Goal: Task Accomplishment & Management: Manage account settings

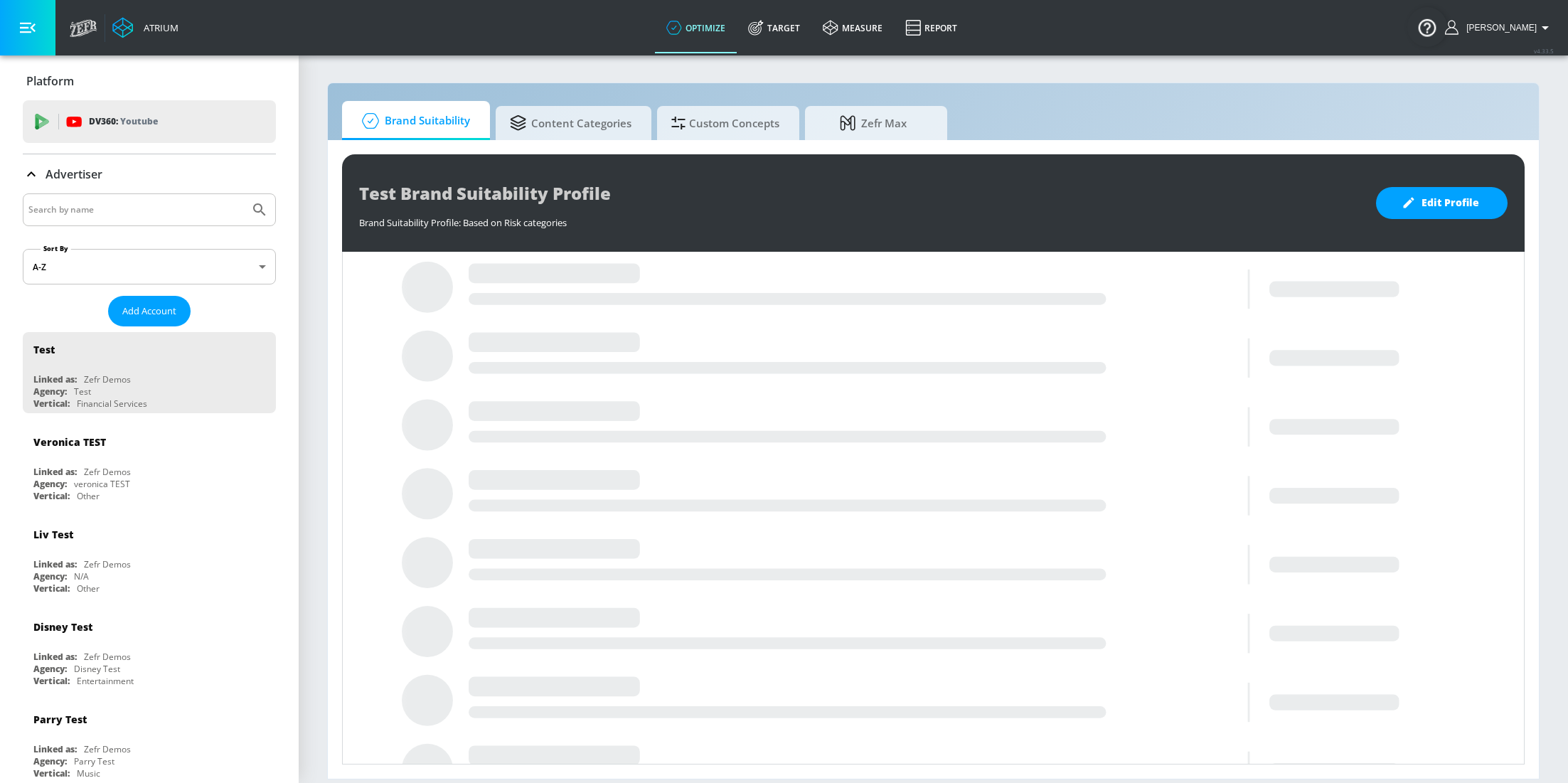
click at [122, 210] on input "Search by name" at bounding box center [136, 210] width 216 height 18
click at [244, 194] on button "Submit Search" at bounding box center [260, 210] width 32 height 32
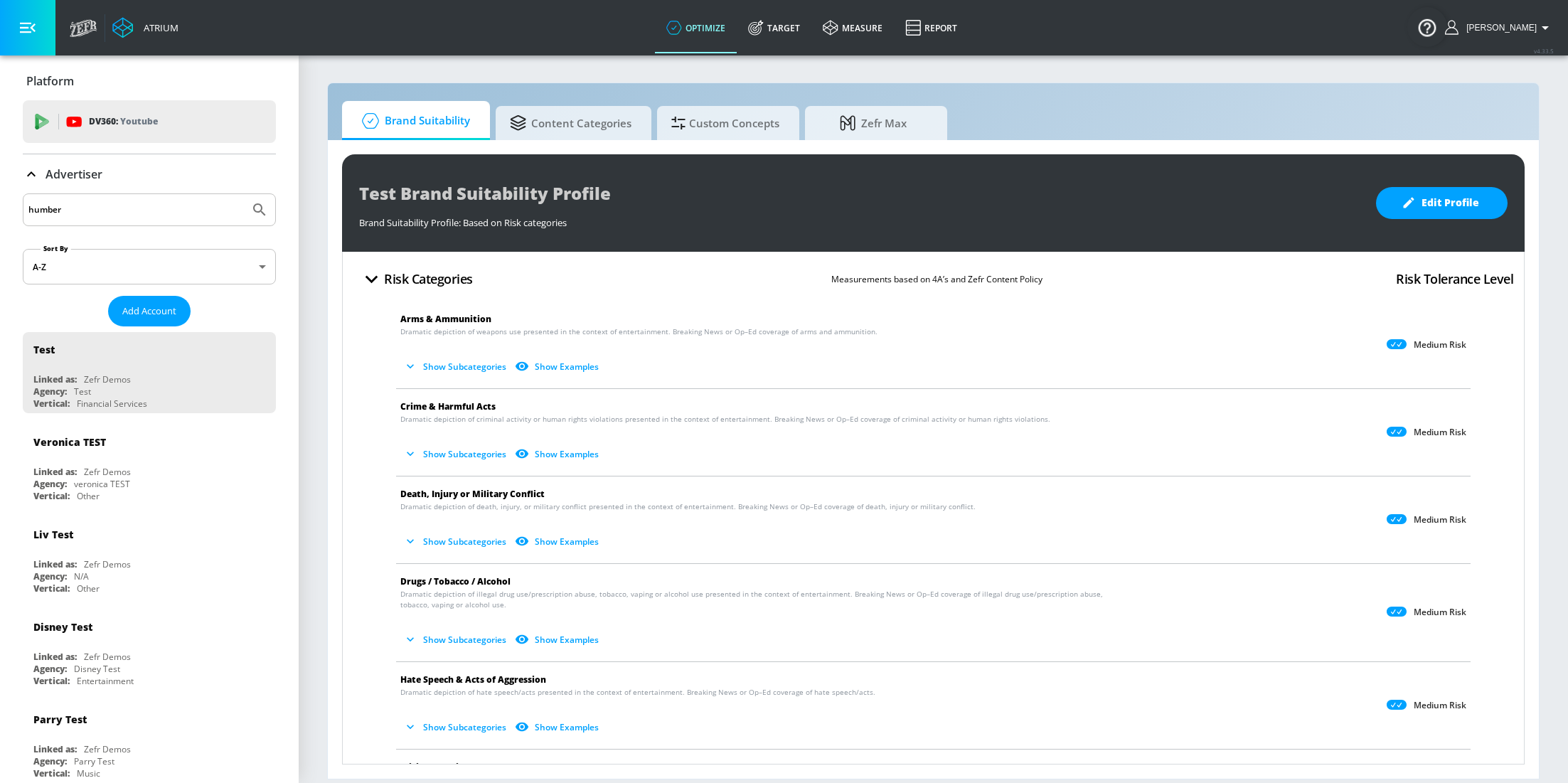
click at [91, 206] on input "humber" at bounding box center [136, 210] width 216 height 18
click at [244, 194] on button "Submit Search" at bounding box center [260, 210] width 32 height 32
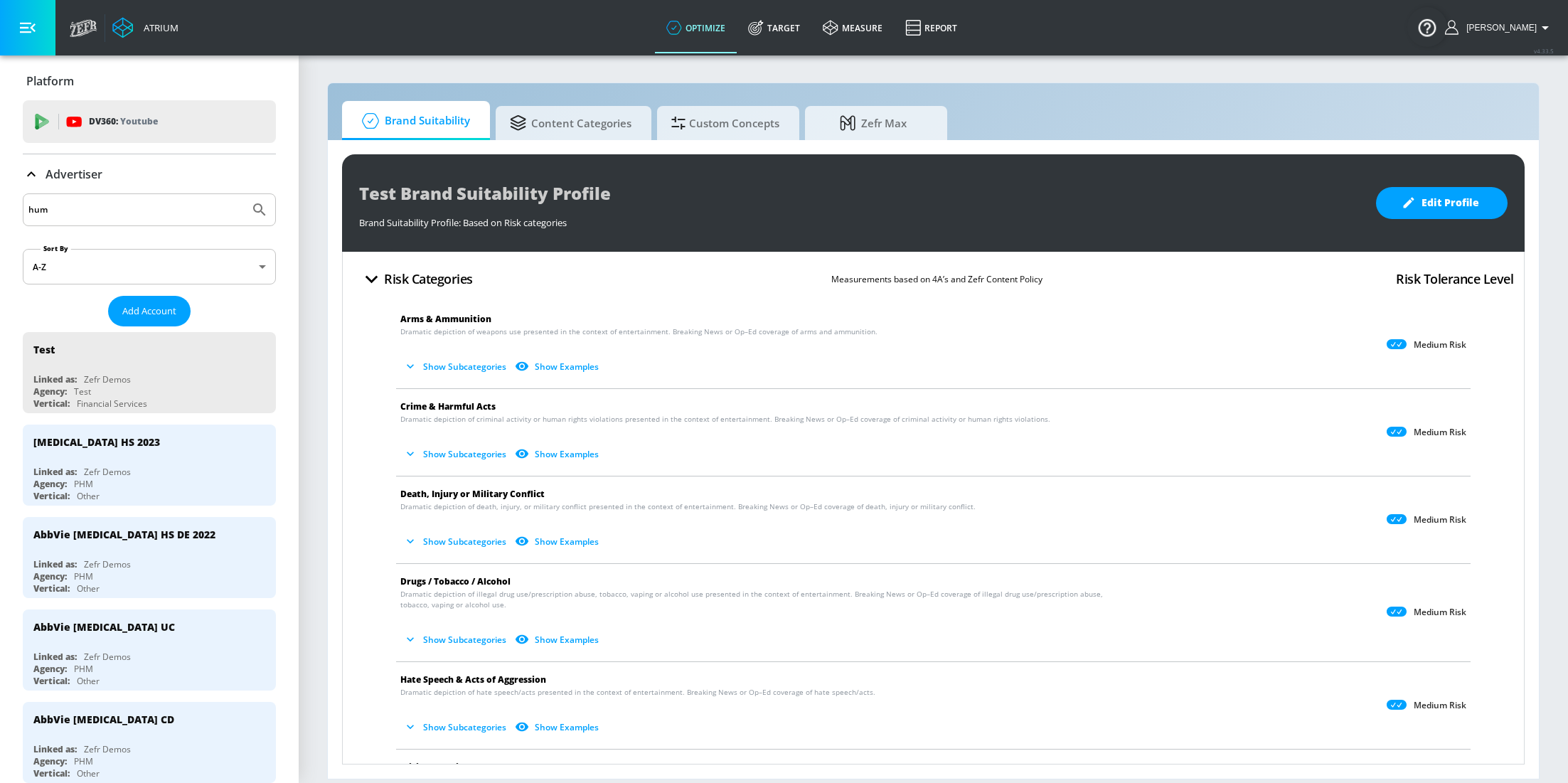
click at [107, 211] on input "hum" at bounding box center [136, 210] width 216 height 18
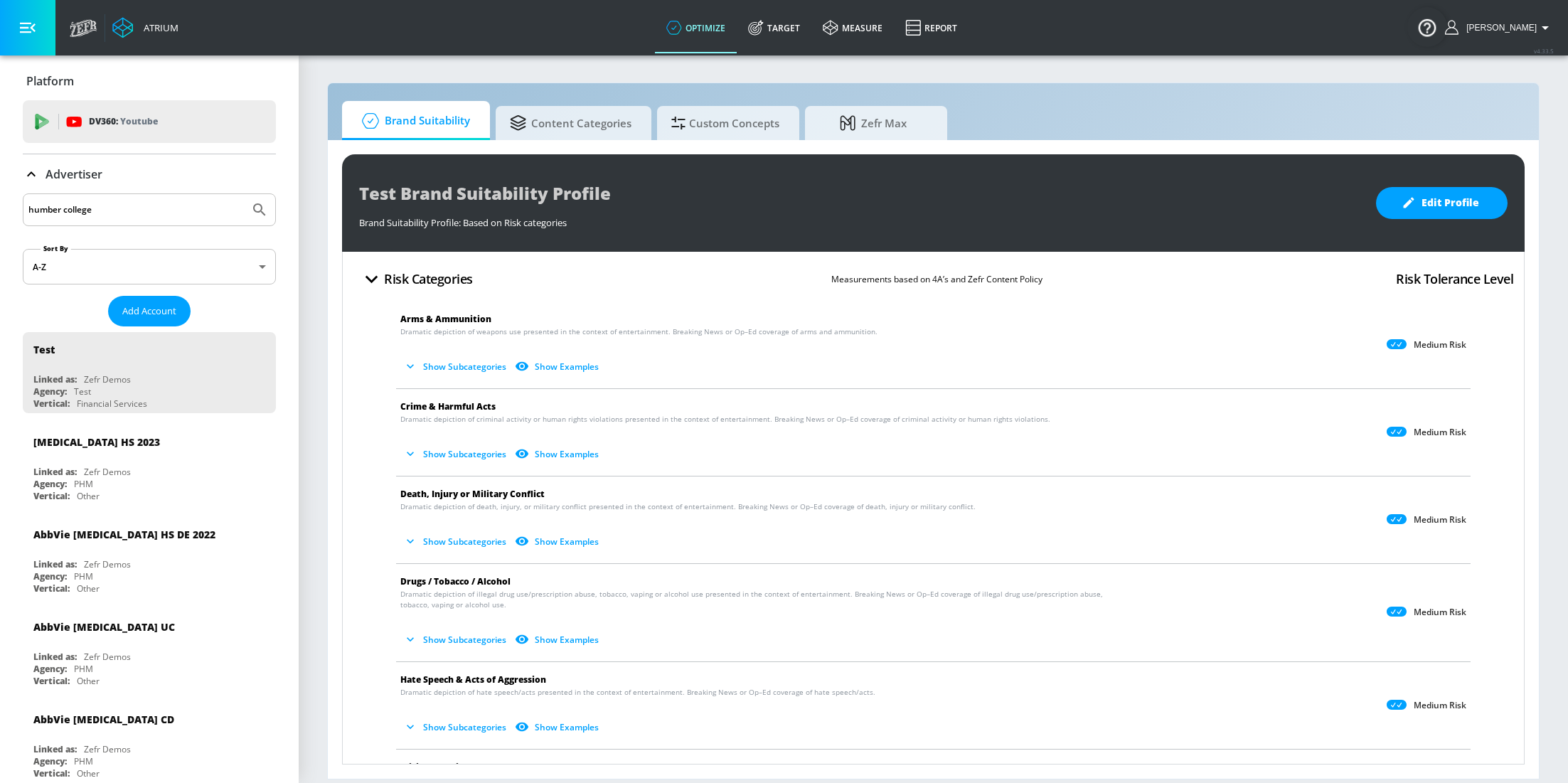
type input "humber college"
click at [244, 194] on button "Submit Search" at bounding box center [260, 210] width 32 height 32
click at [113, 217] on input "humber college" at bounding box center [136, 210] width 216 height 18
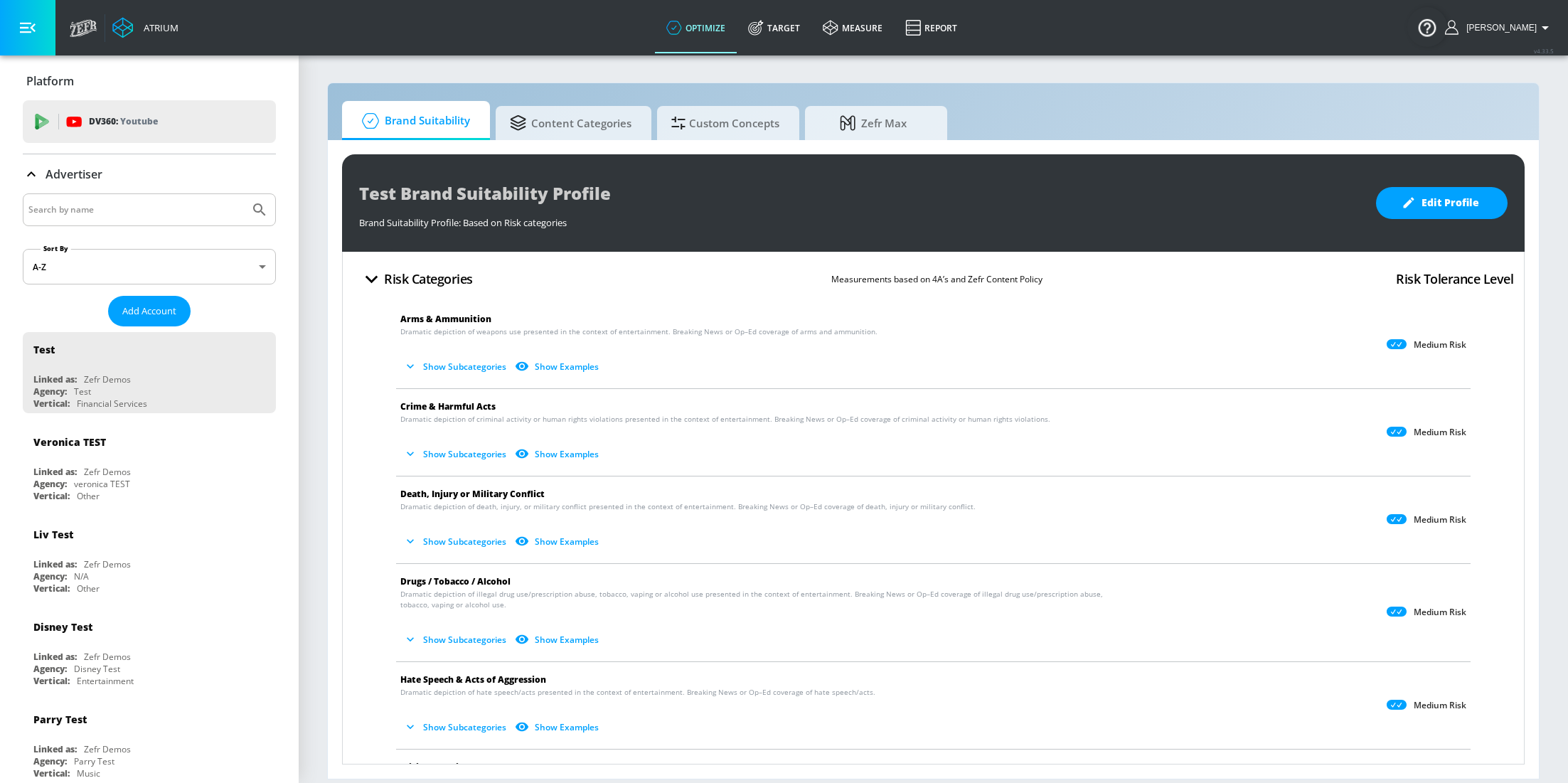
click at [1526, 28] on span "Andrew" at bounding box center [1498, 28] width 76 height 10
click at [1503, 74] on div "Logout" at bounding box center [1492, 66] width 120 height 17
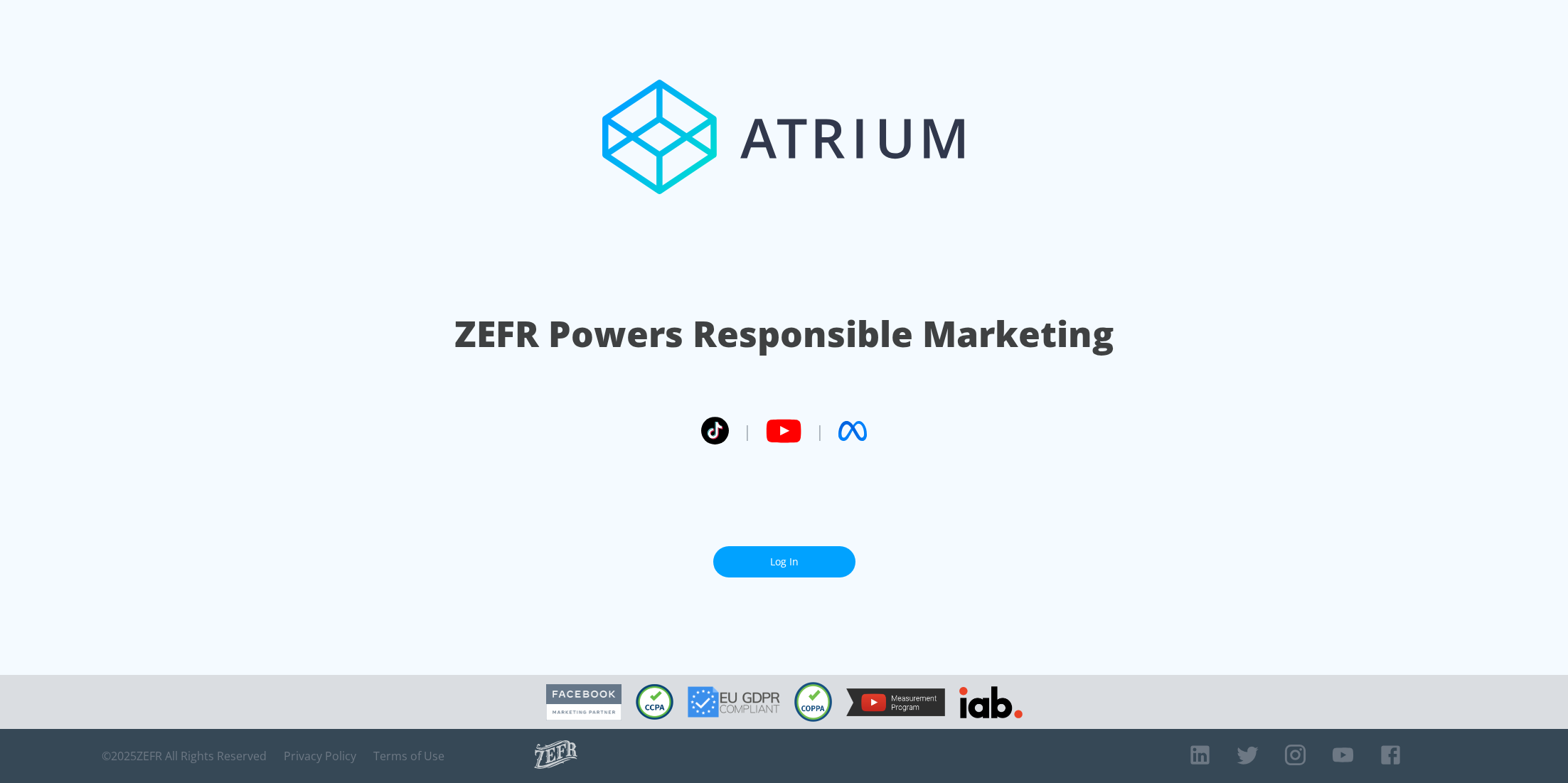
click at [795, 579] on section "ZEFR Powers Responsible Marketing | | Log In" at bounding box center [784, 337] width 1568 height 675
click at [797, 555] on link "Log In" at bounding box center [784, 562] width 143 height 32
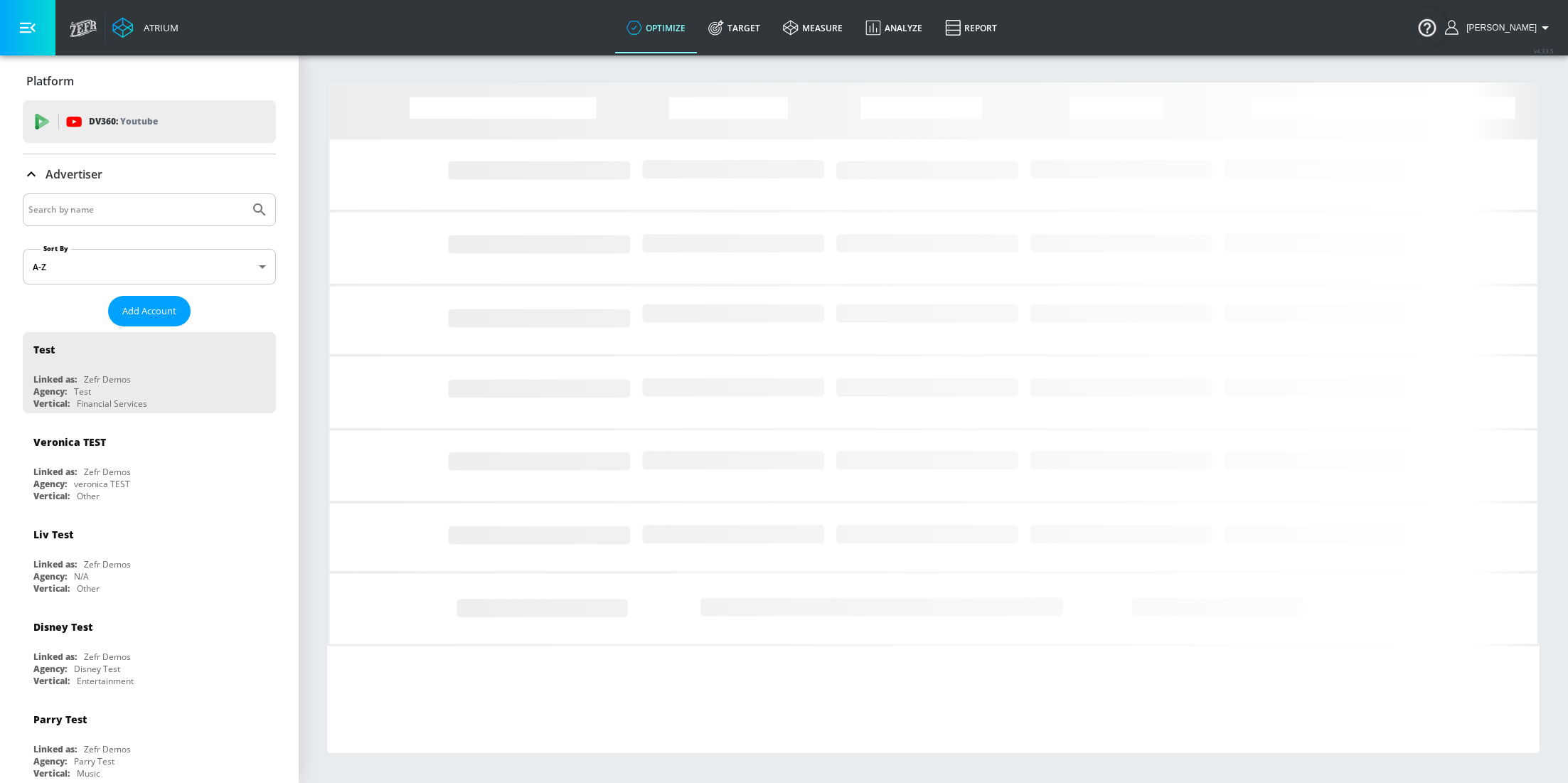
click at [132, 206] on input "Search by name" at bounding box center [136, 210] width 216 height 18
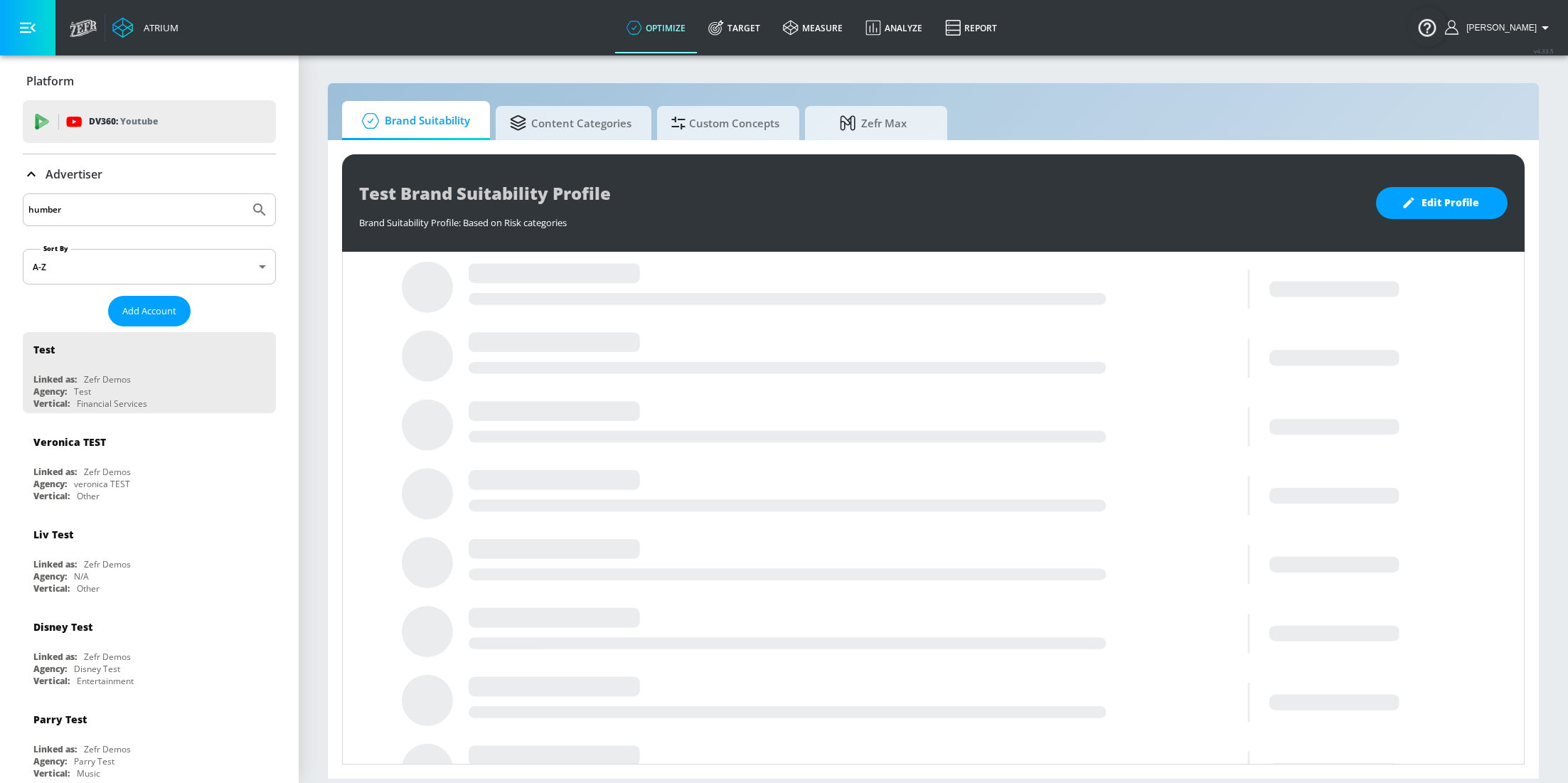
type input "humber"
click at [244, 194] on button "Submit Search" at bounding box center [260, 210] width 32 height 32
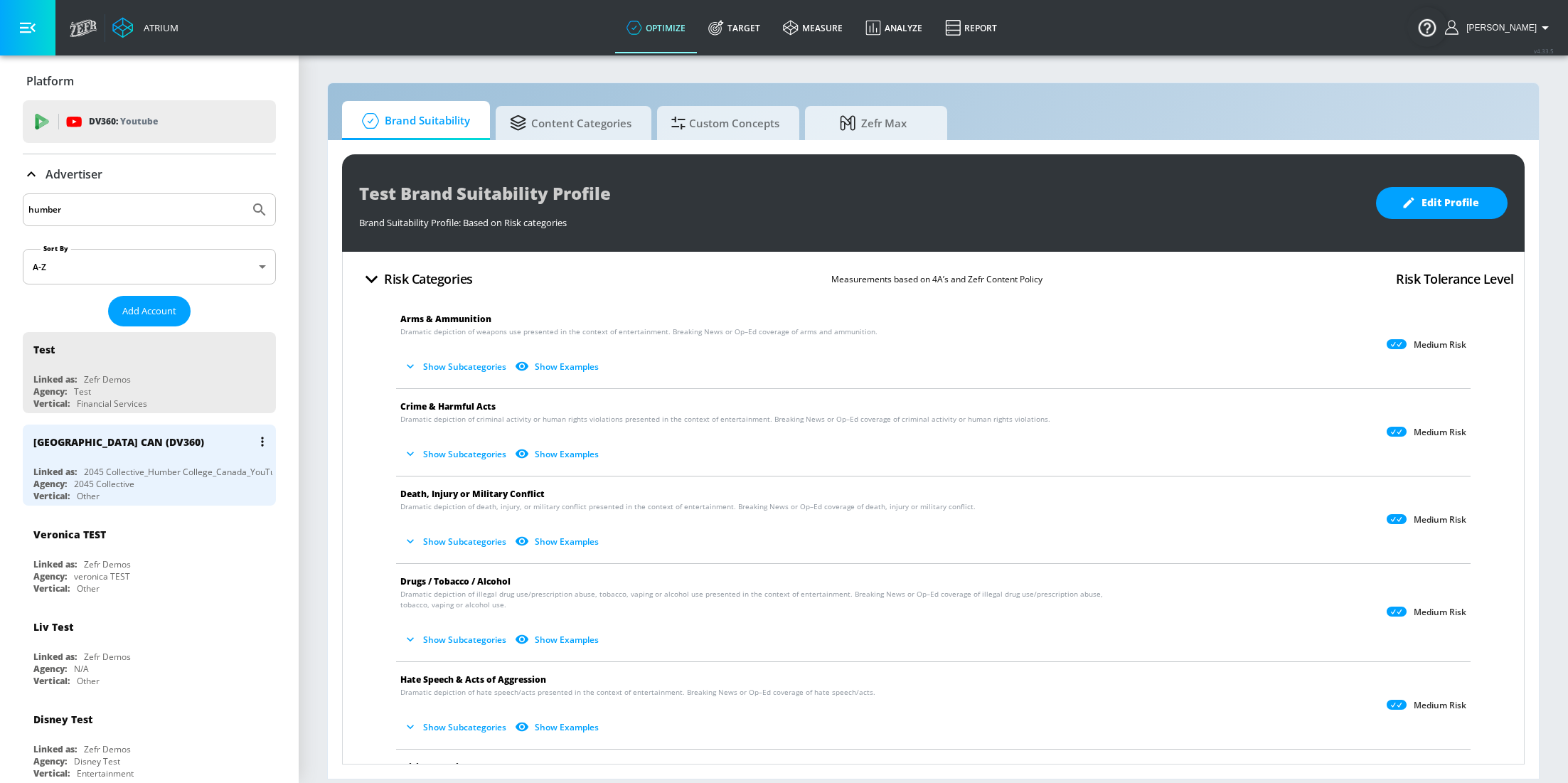
click at [106, 475] on div "2045 Collective_Humber College_Canada_YouTube_DV360" at bounding box center [199, 471] width 231 height 12
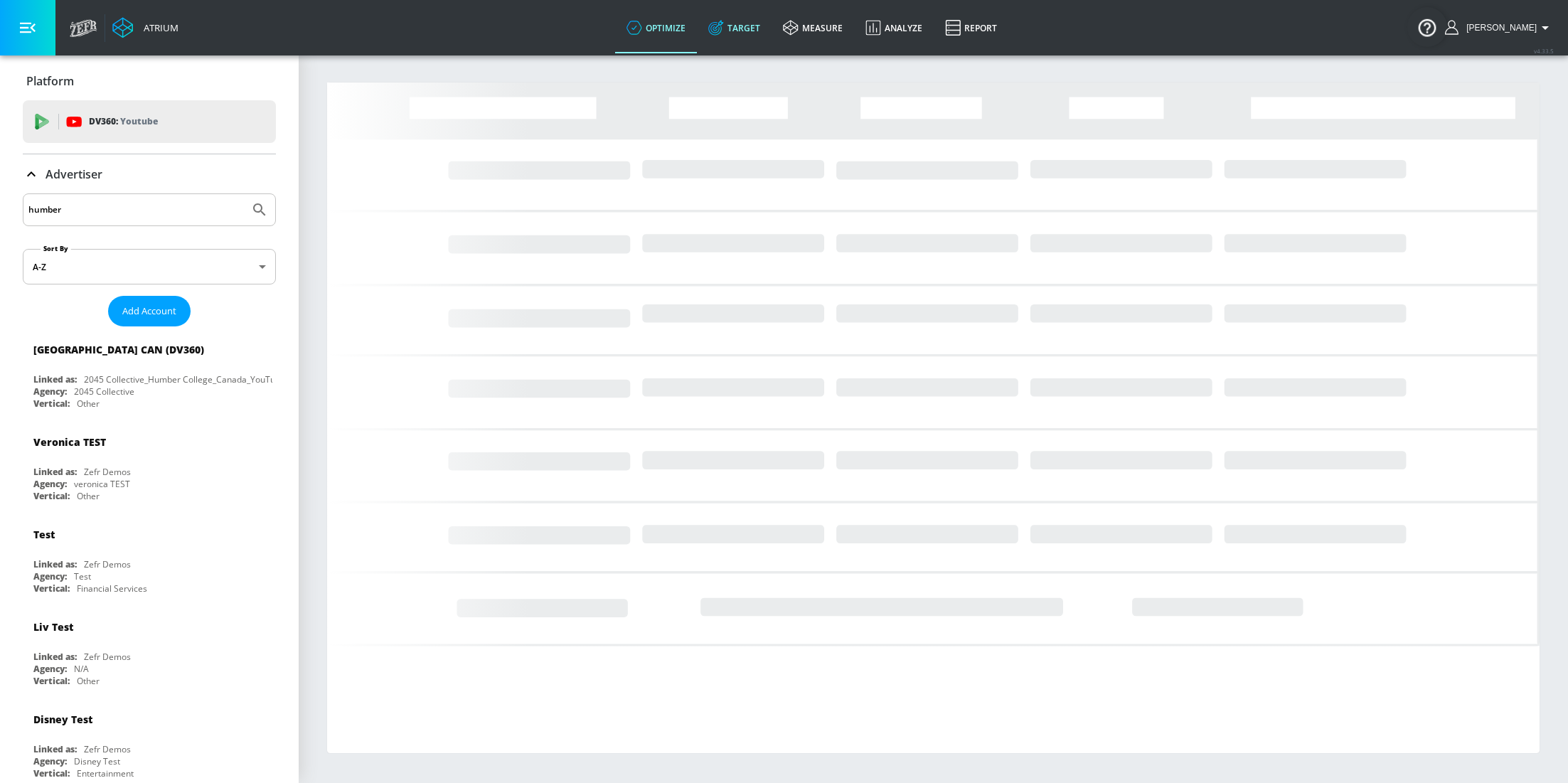
click at [745, 28] on link "Target" at bounding box center [734, 28] width 75 height 51
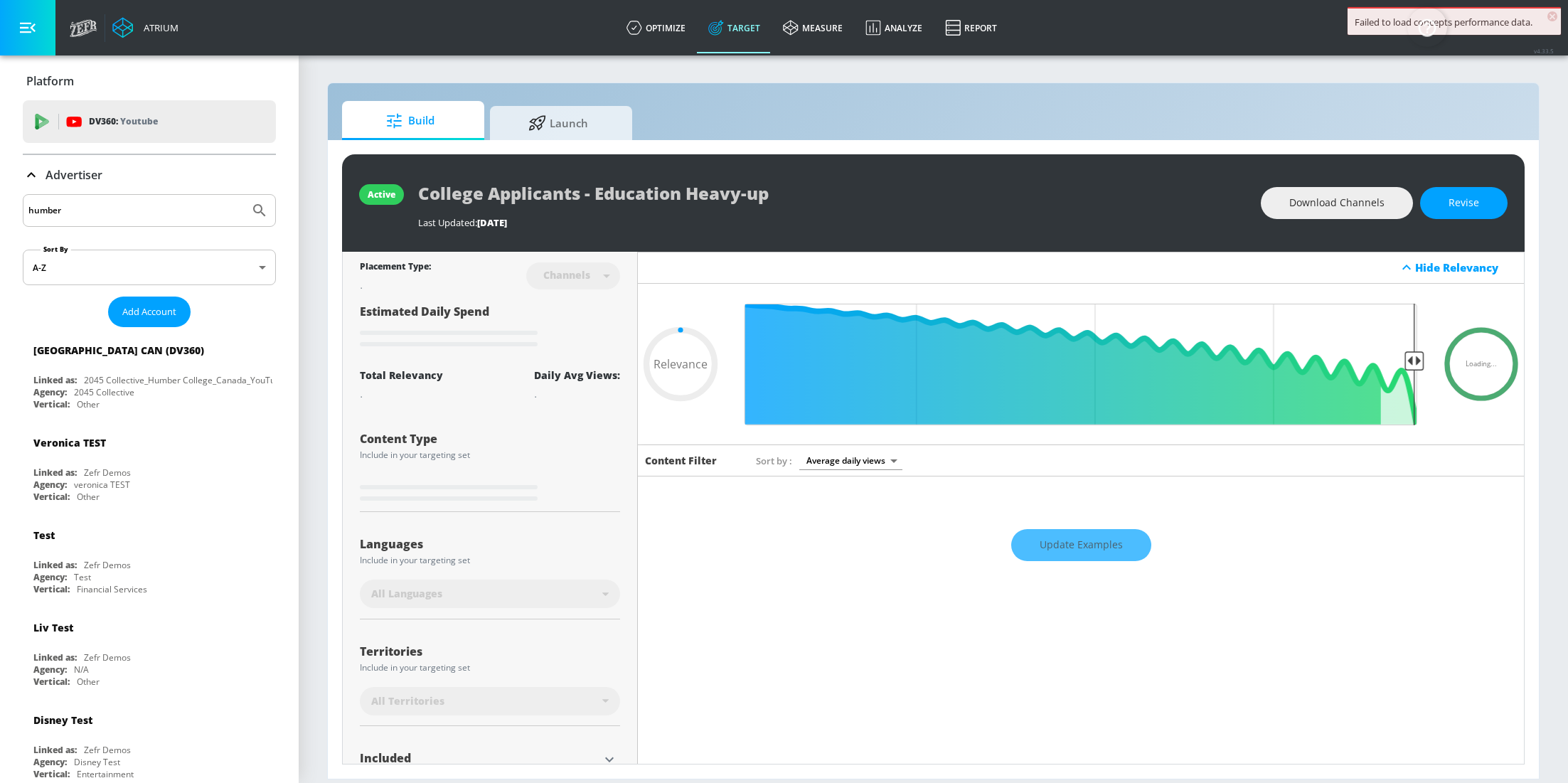
type input "0.75"
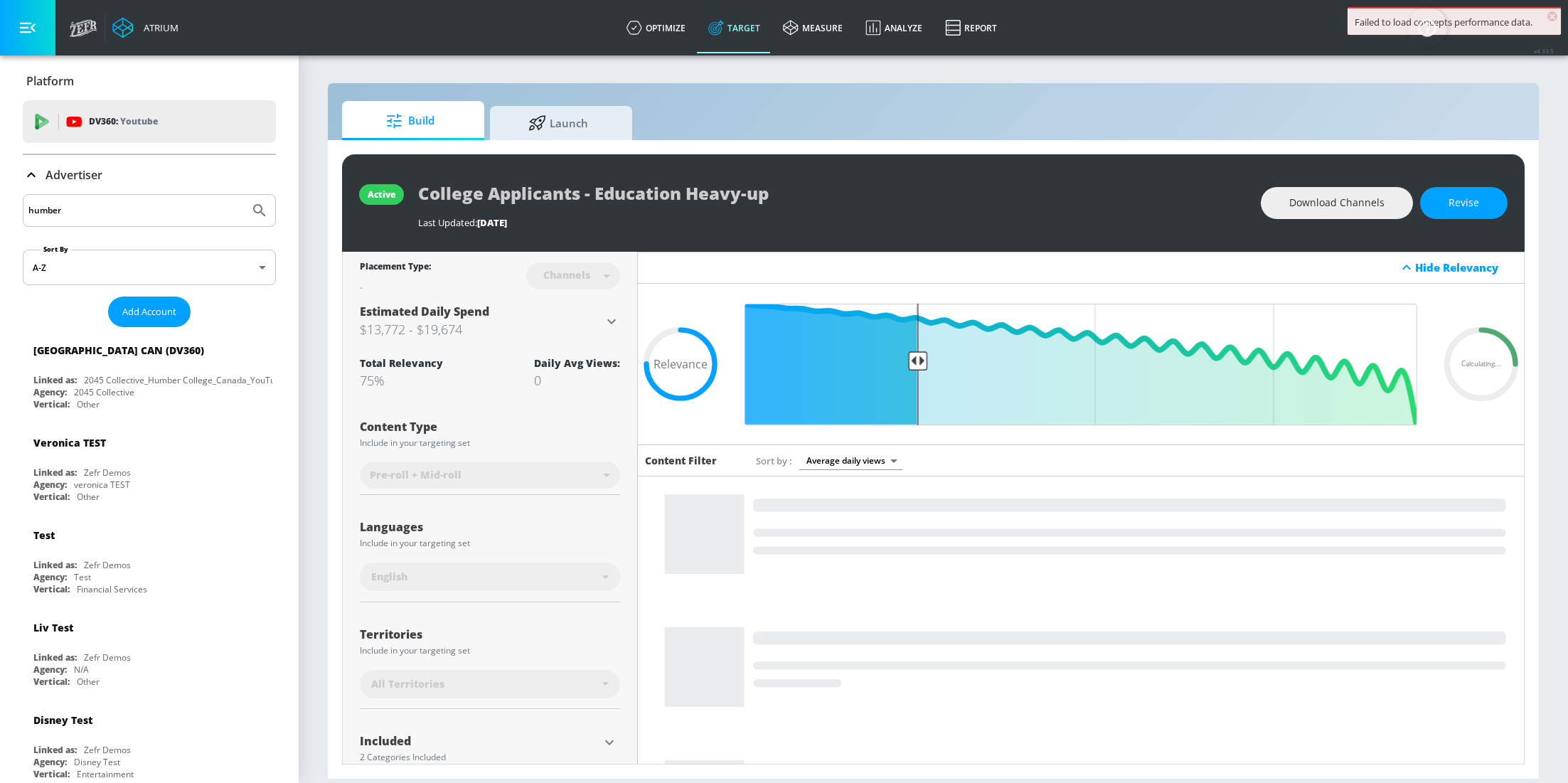
scroll to position [65, 0]
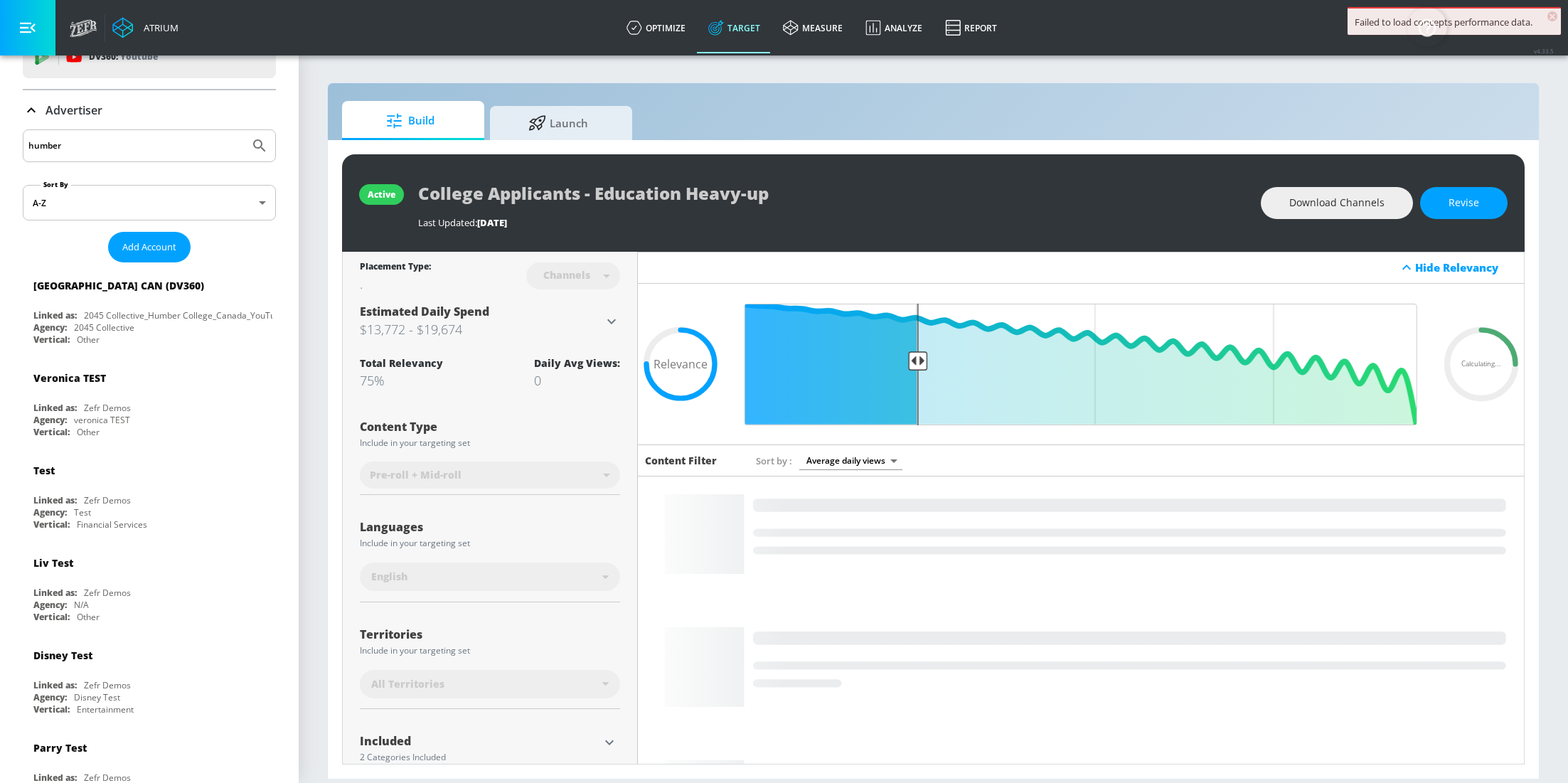
click at [34, 121] on div "Advertiser" at bounding box center [149, 110] width 253 height 40
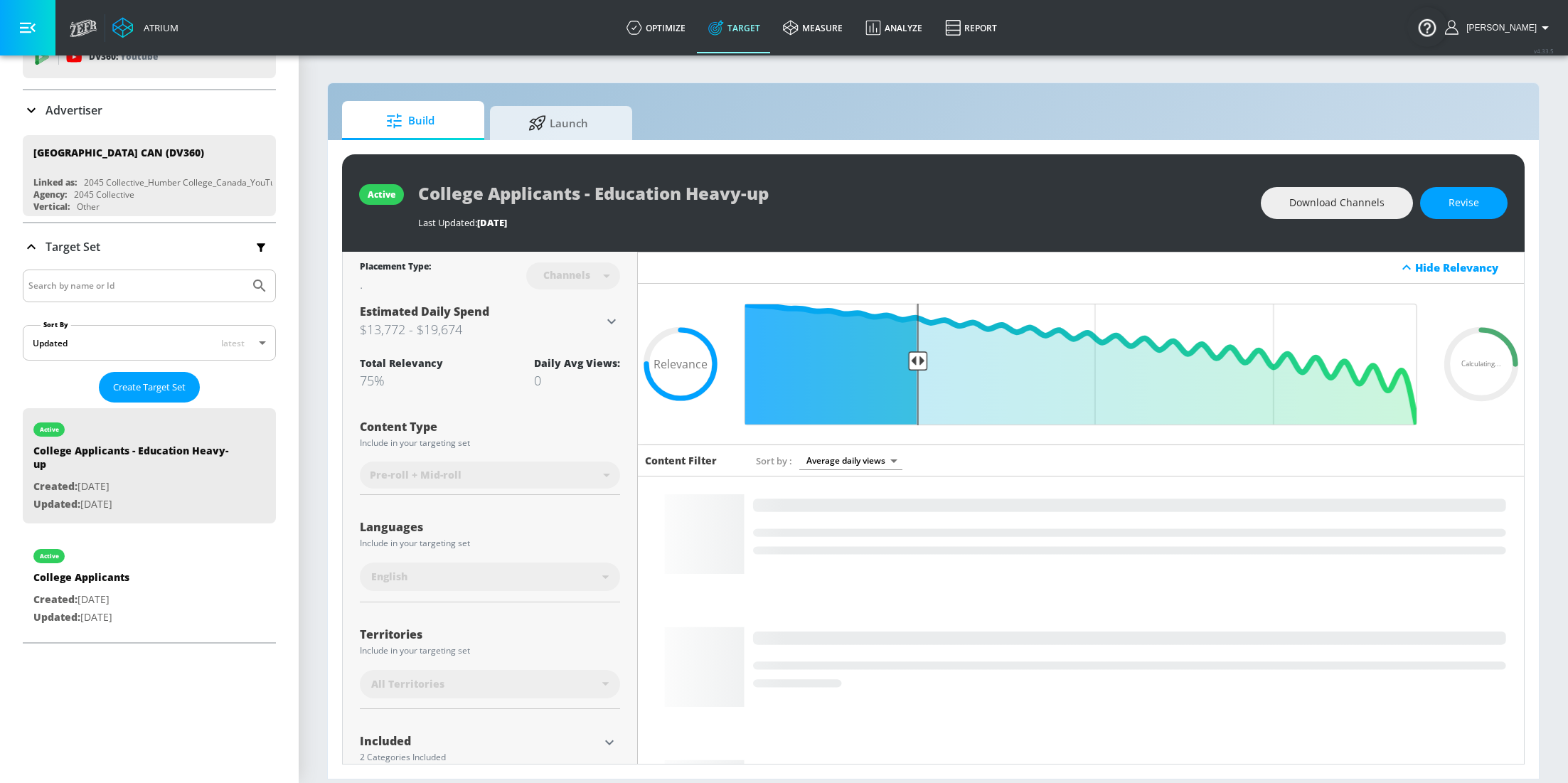
scroll to position [180, 0]
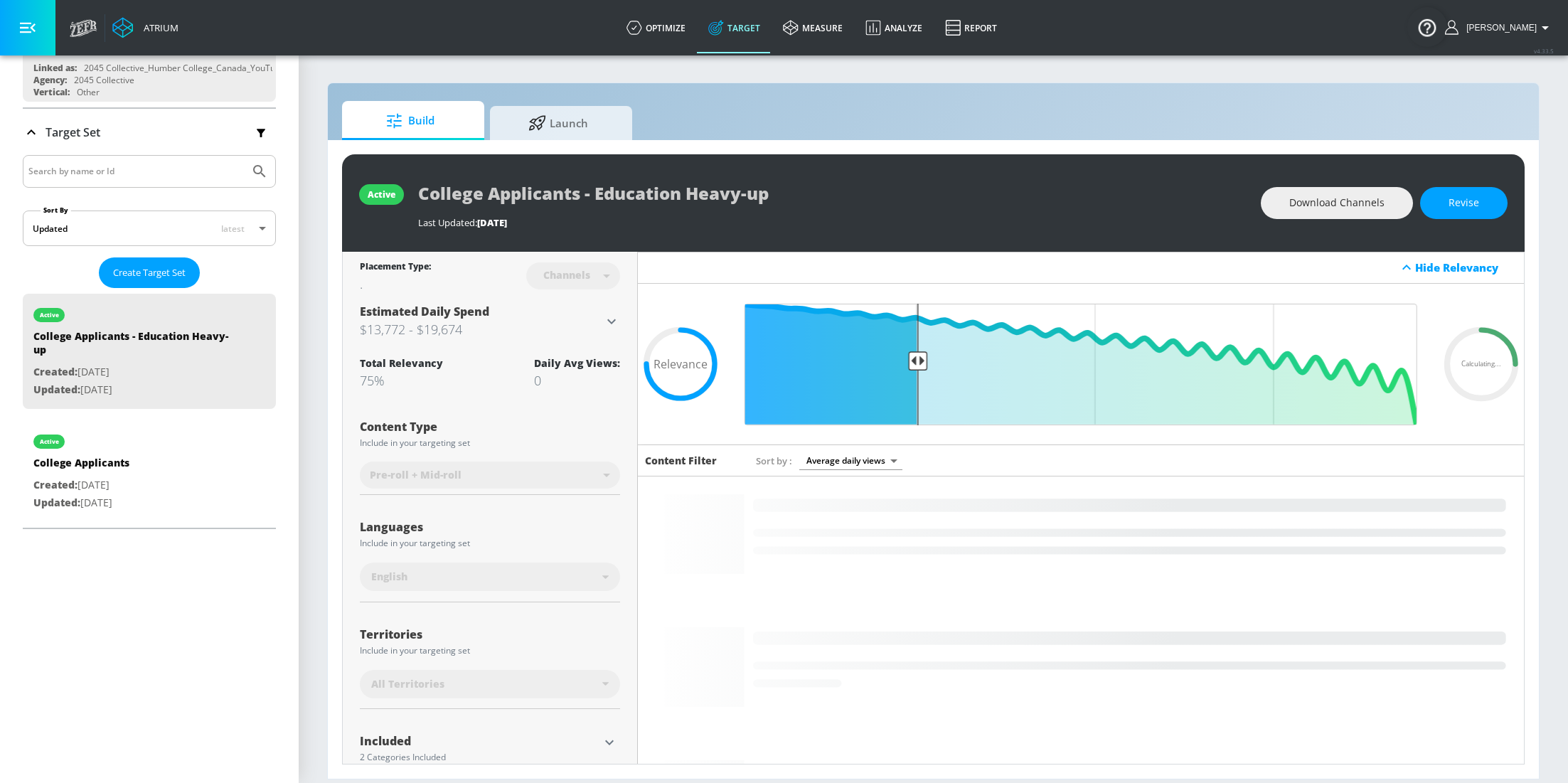
click at [146, 644] on div "Platform DV360: Youtube DV360: Youtube Advertiser humber Sort By A-Z asc ​ Add …" at bounding box center [149, 419] width 298 height 728
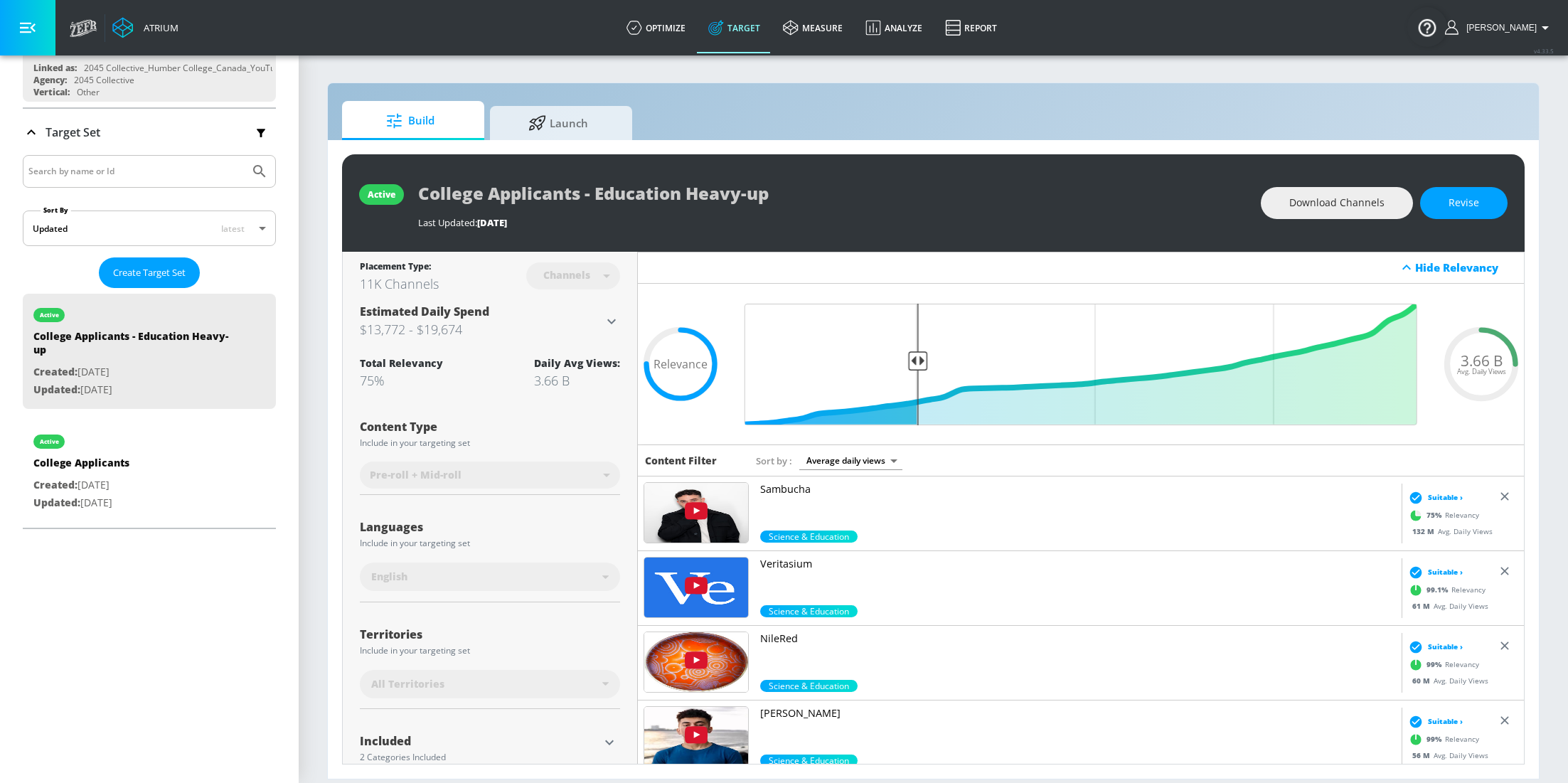
click at [106, 593] on div "Platform DV360: Youtube DV360: Youtube Advertiser humber Sort By A-Z asc ​ Add …" at bounding box center [149, 419] width 298 height 728
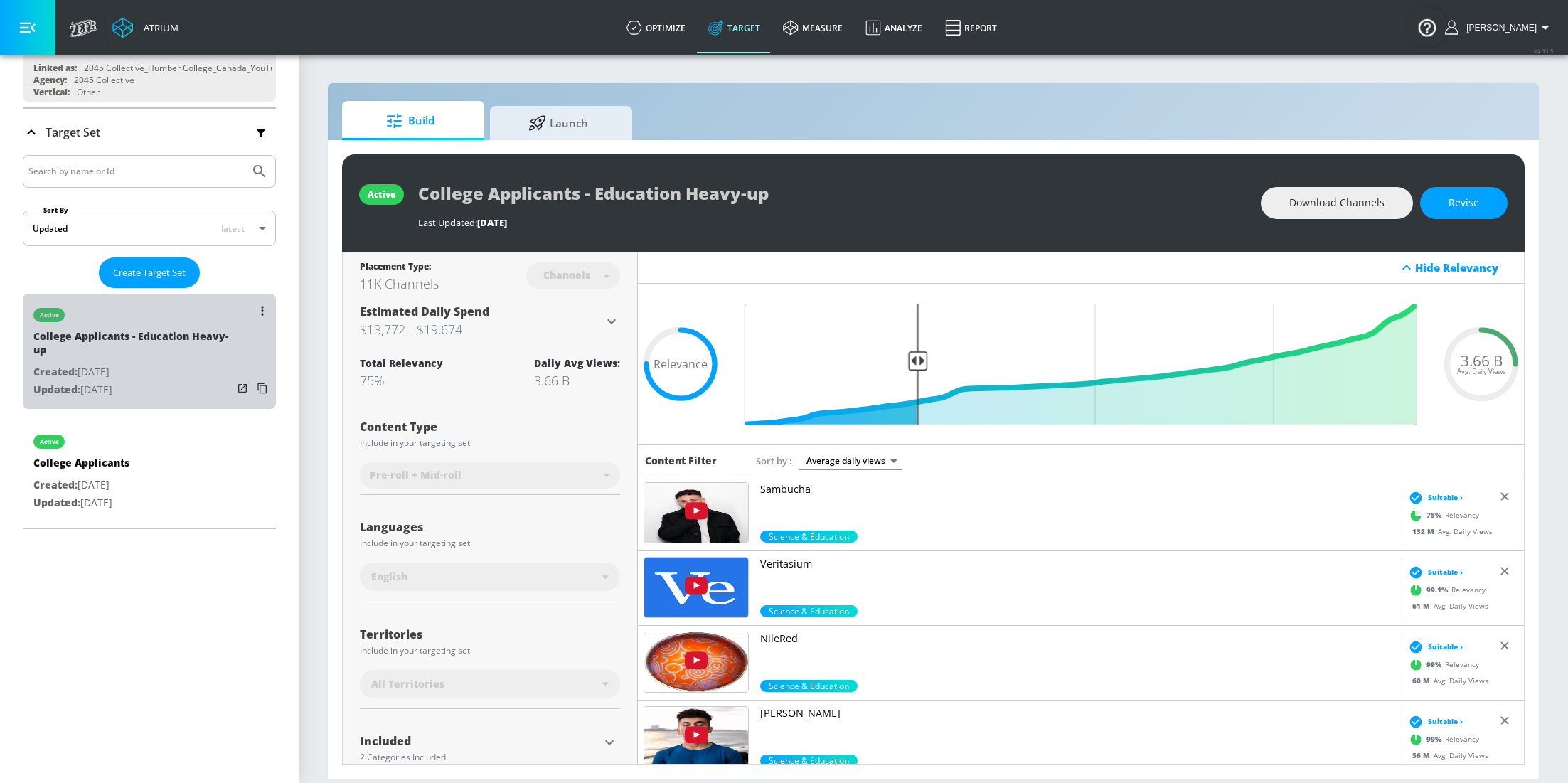
click at [150, 366] on p "Created: [DATE]" at bounding box center [132, 372] width 199 height 18
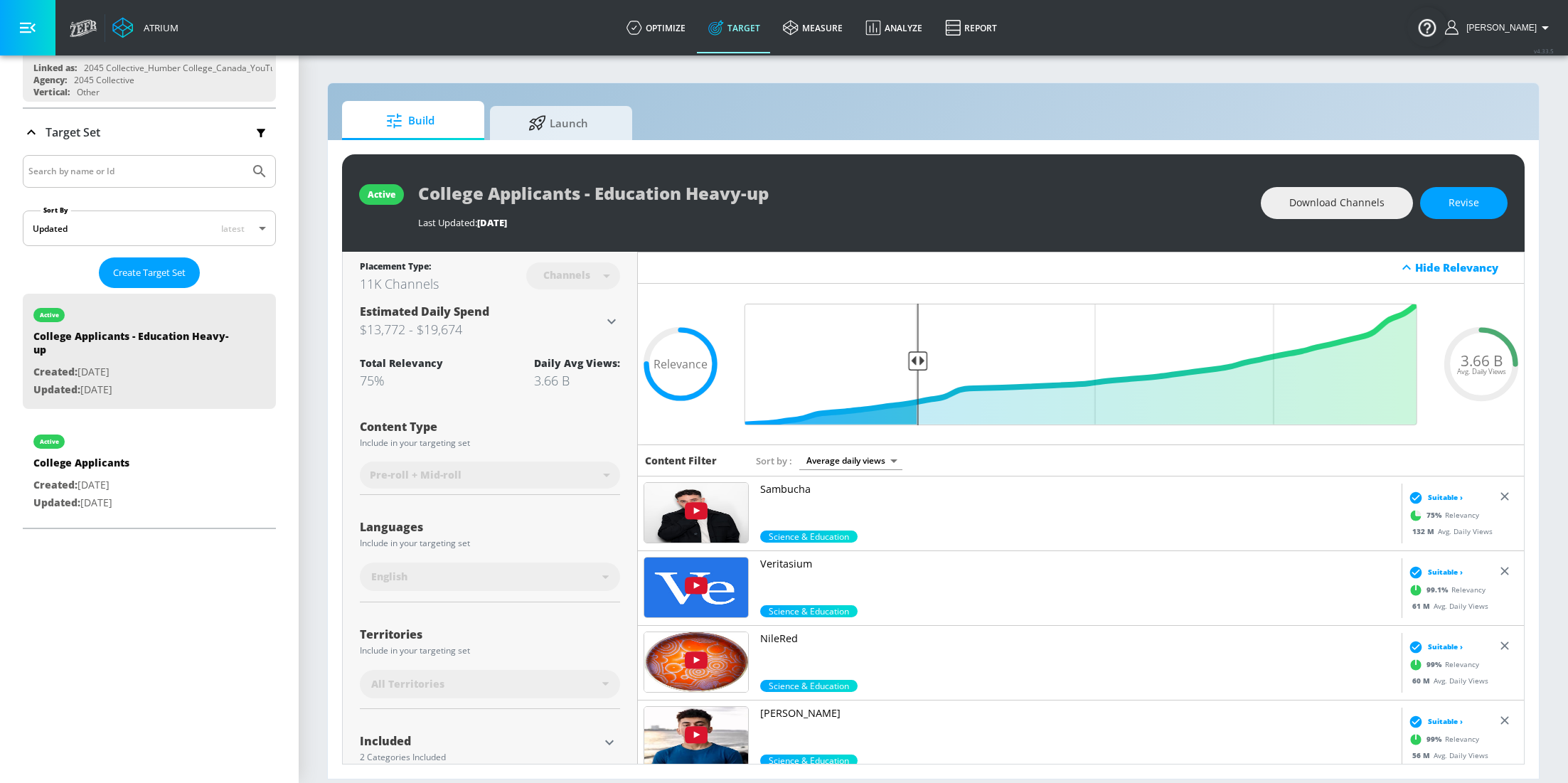
scroll to position [104, 0]
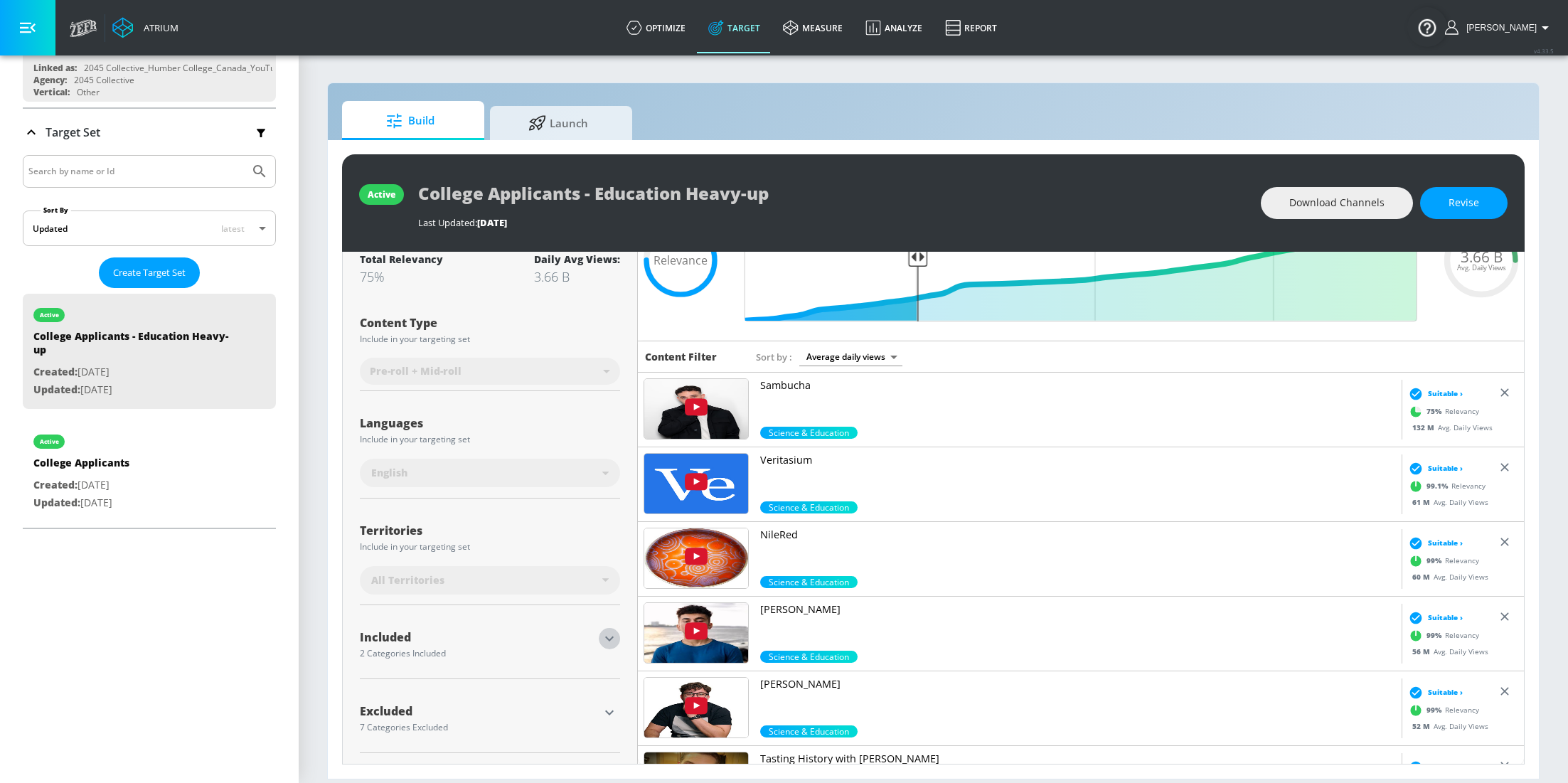
click at [611, 638] on icon "button" at bounding box center [610, 639] width 17 height 17
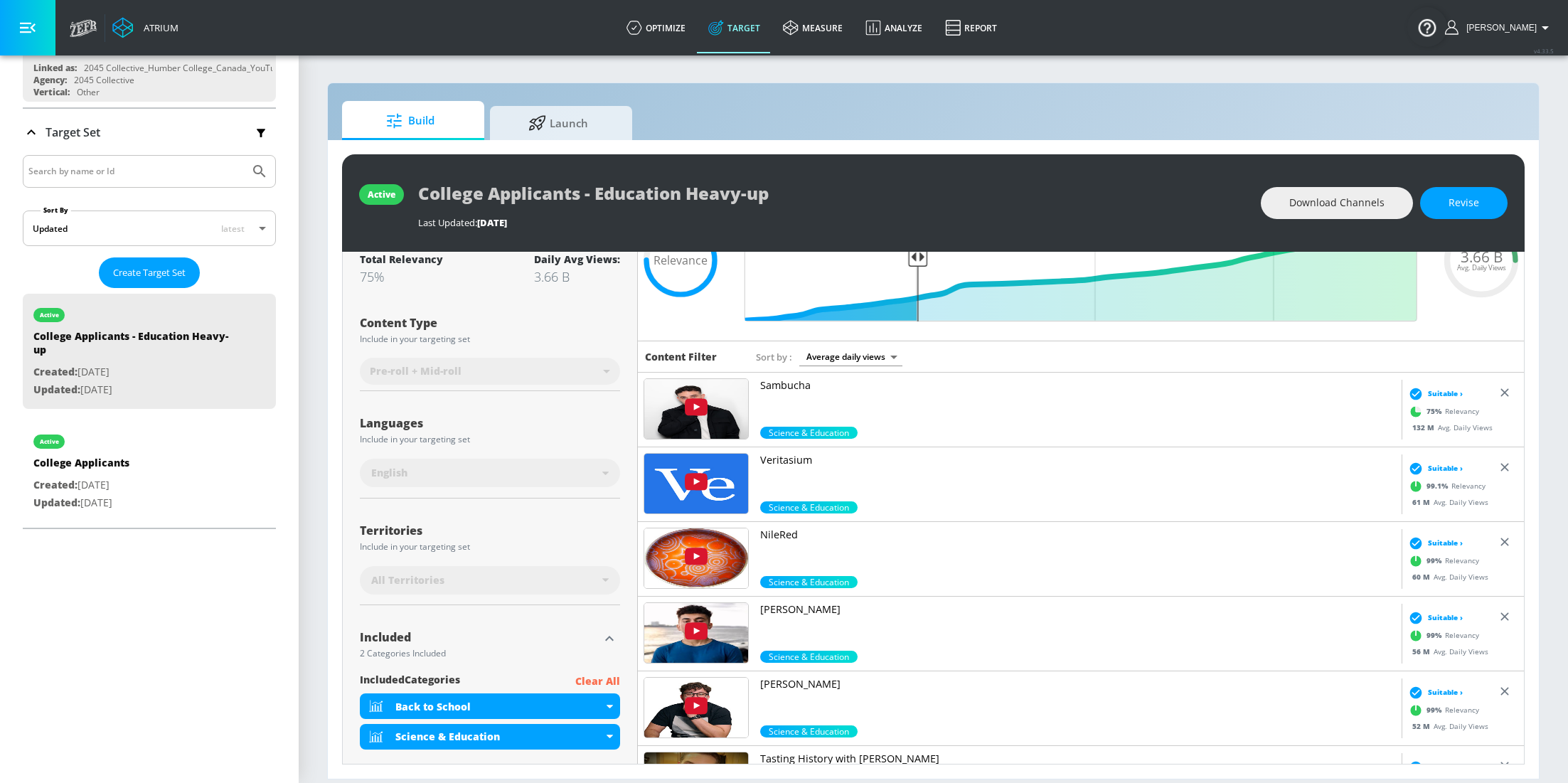
scroll to position [216, 0]
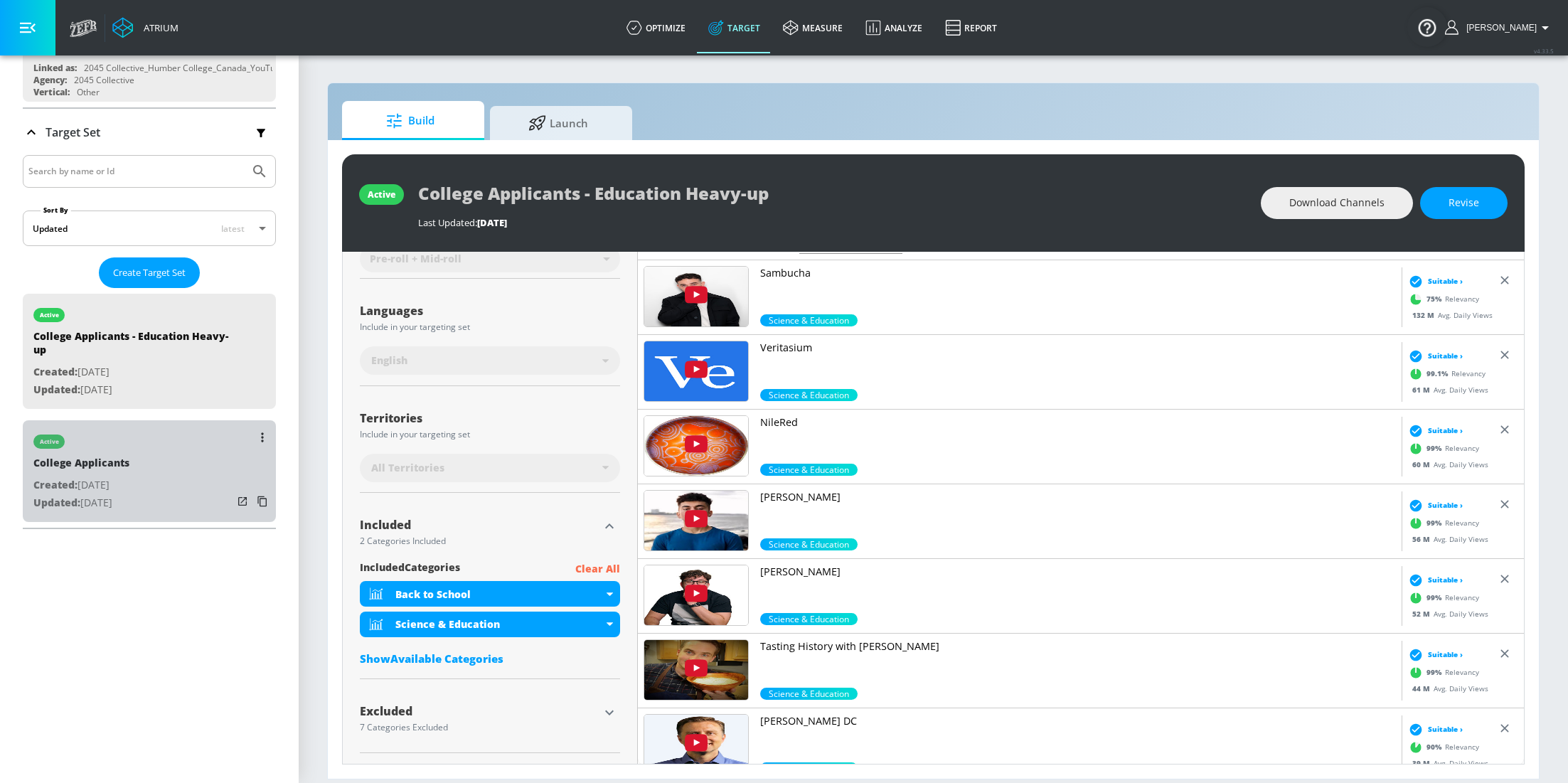
click at [110, 477] on p "Created: Mar. 19, 2025" at bounding box center [81, 485] width 96 height 18
type input "College Applicants"
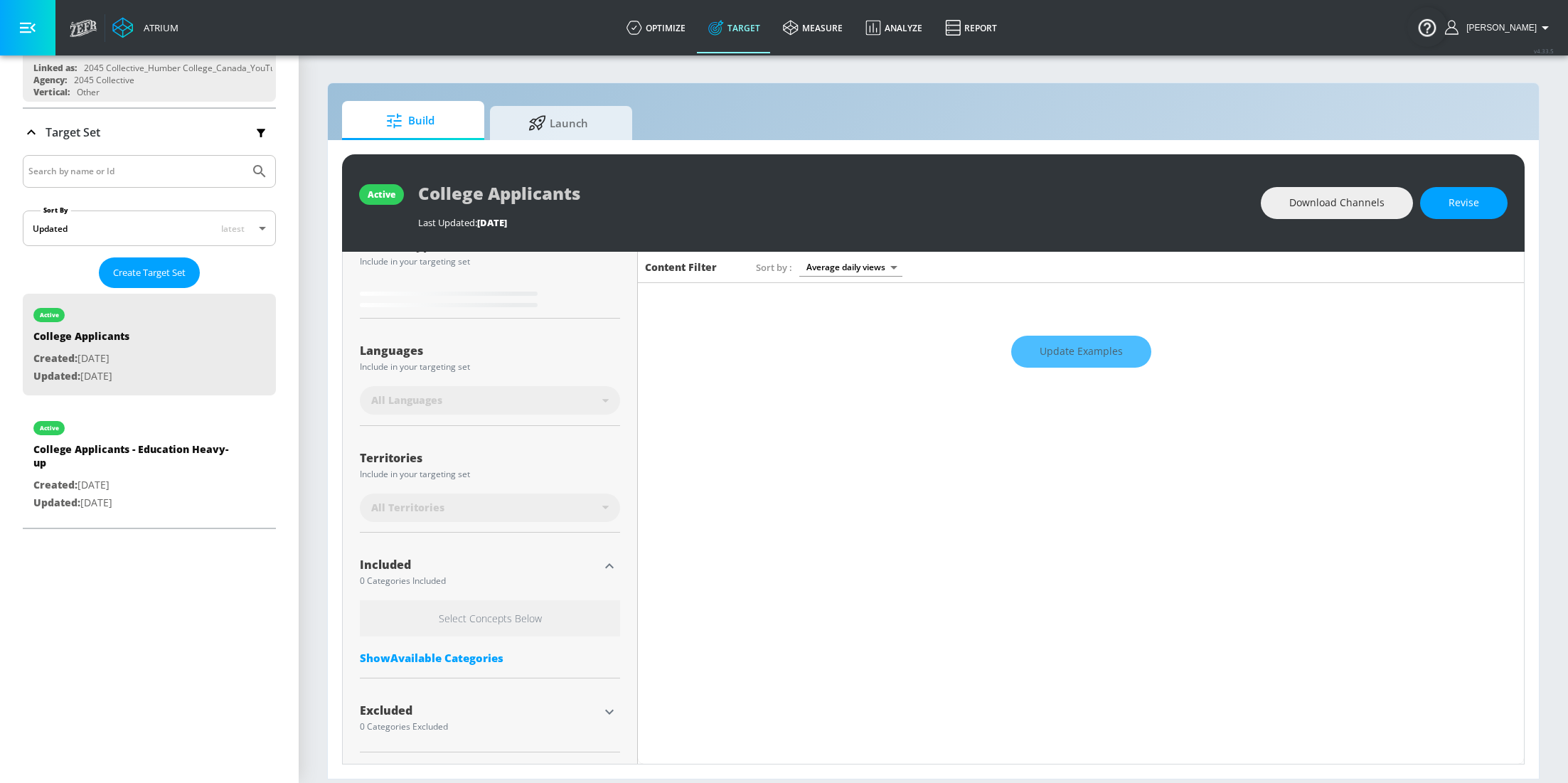
scroll to position [192, 0]
type input "0.64"
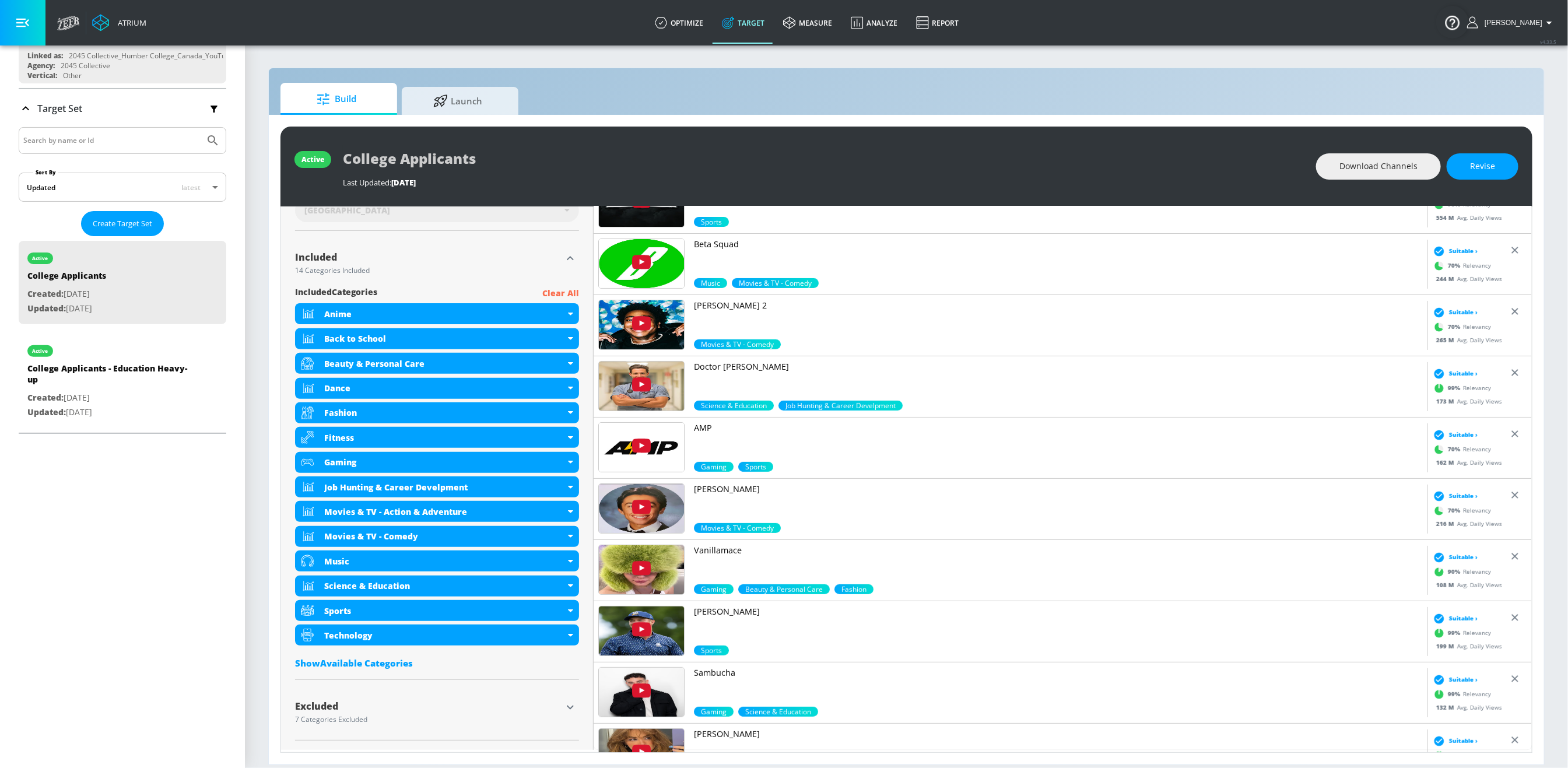
scroll to position [351, 0]
click at [121, 390] on div "College Applicants - Education Heavy-up" at bounding box center [108, 377] width 163 height 28
type input "College Applicants - Education Heavy-up"
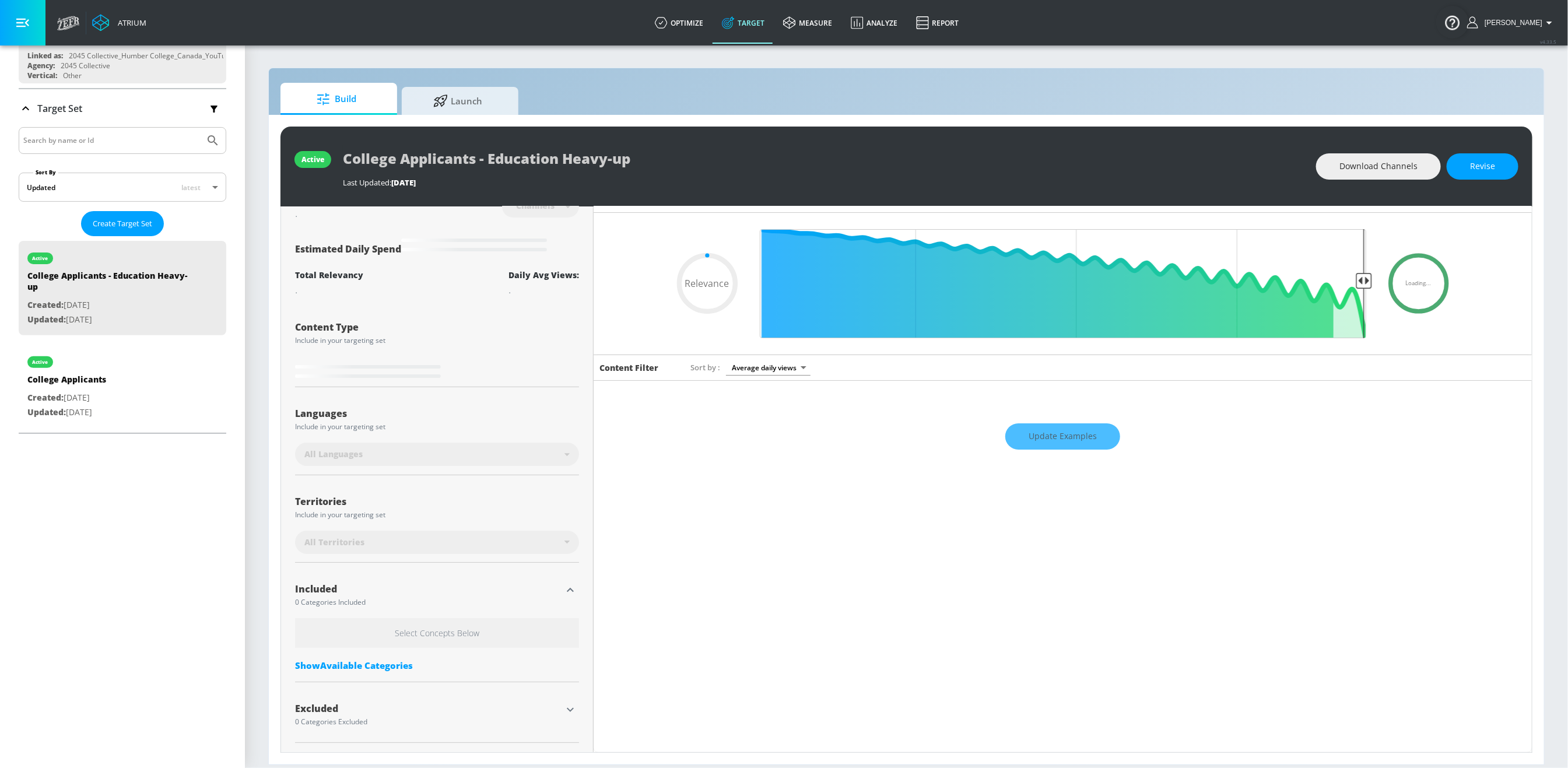
scroll to position [23, 0]
type input "0.75"
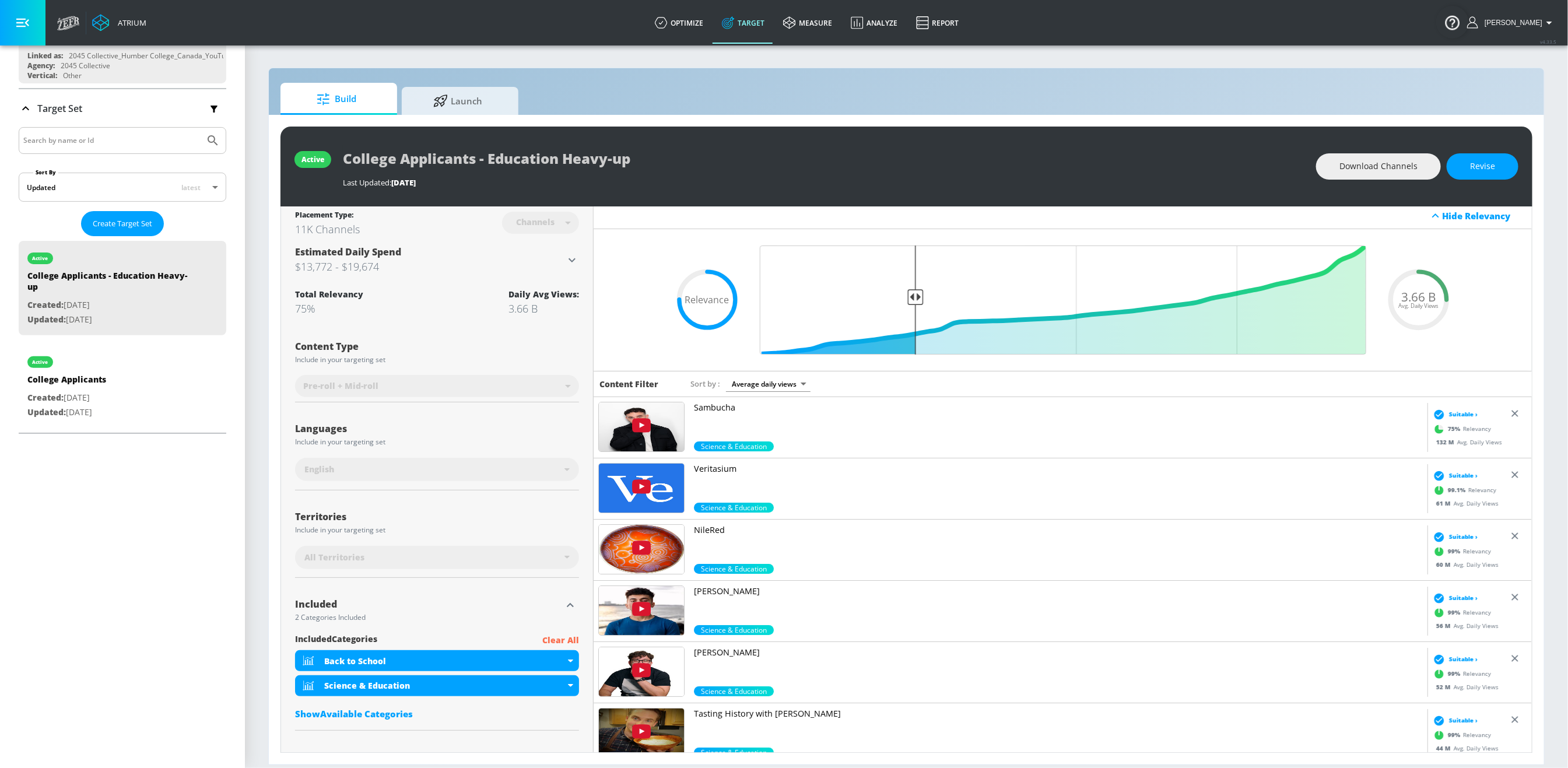
scroll to position [0, 0]
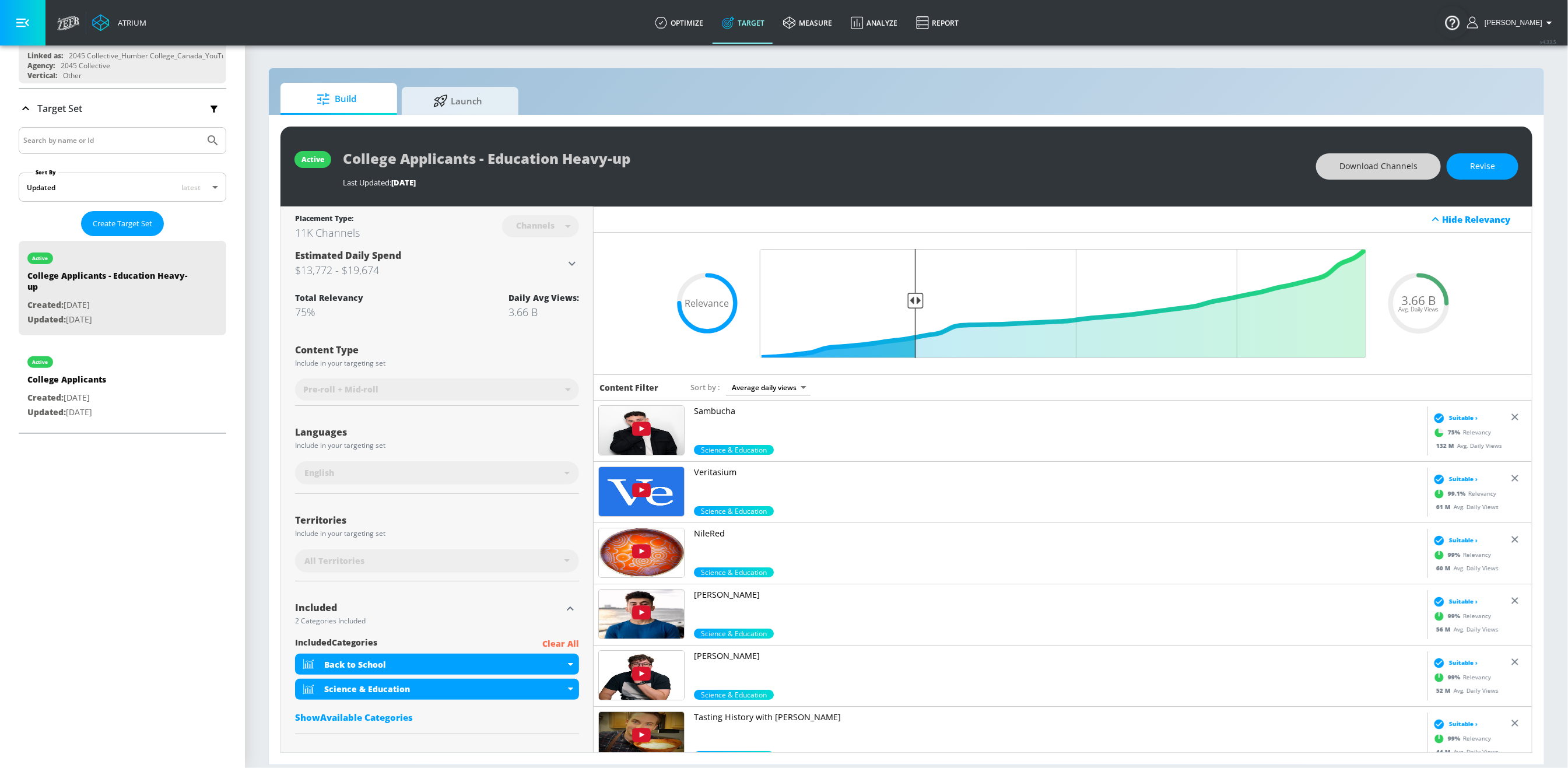
click at [1285, 158] on button "Download Channels" at bounding box center [1378, 166] width 125 height 26
click at [106, 379] on div "College Applicants" at bounding box center [67, 382] width 79 height 17
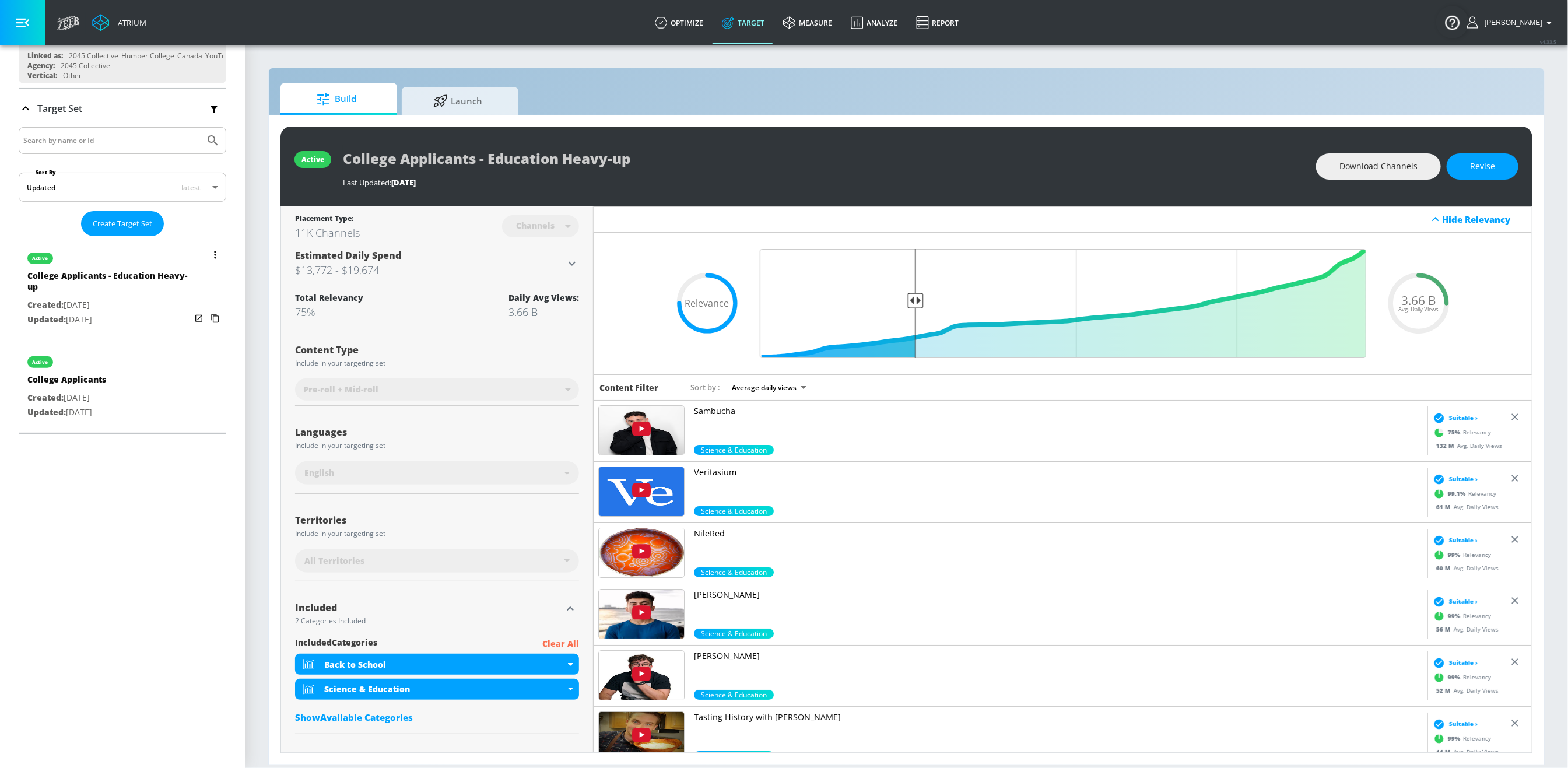
type input "College Applicants"
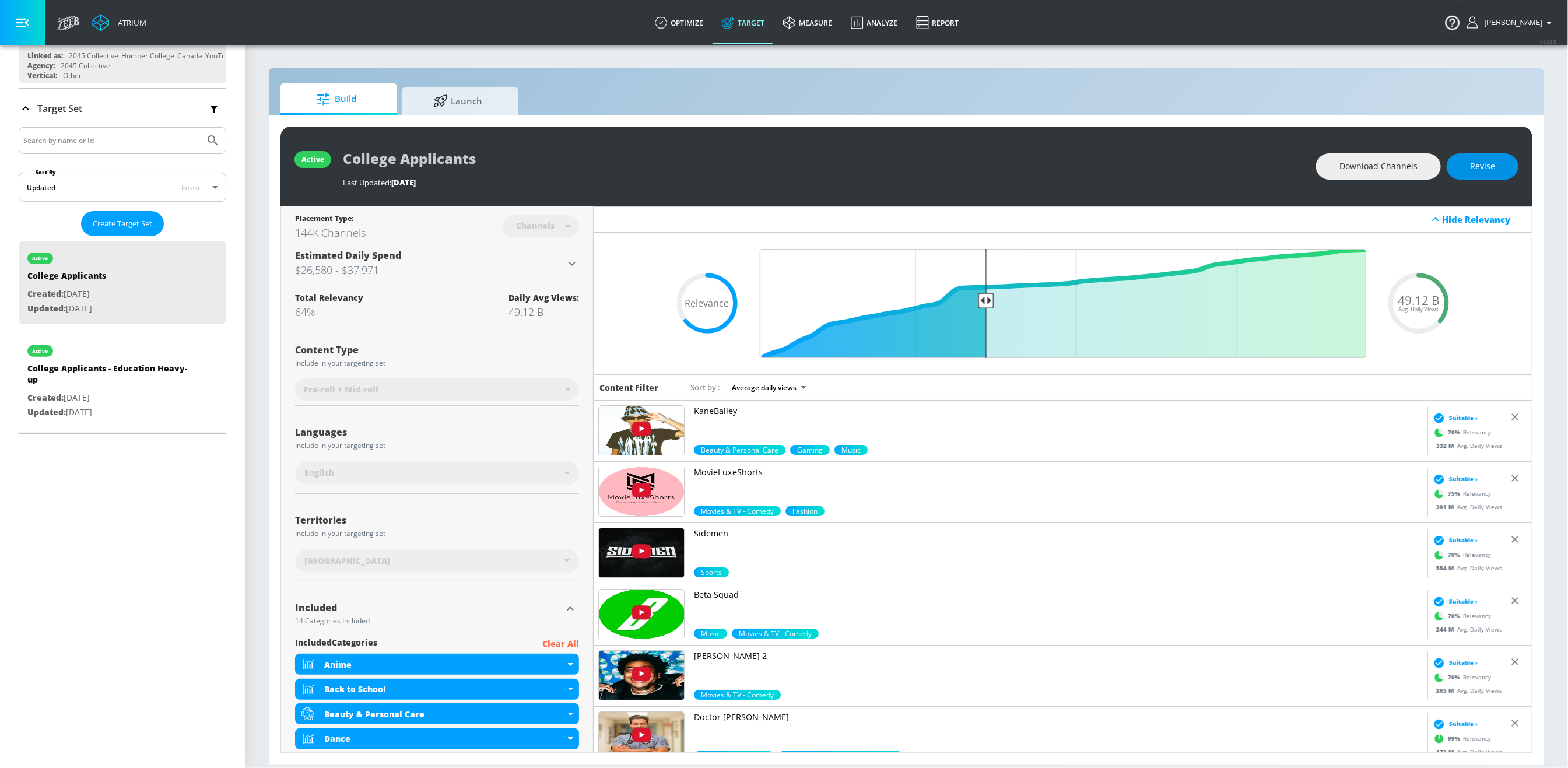
click at [1285, 169] on button "Revise" at bounding box center [1482, 166] width 72 height 26
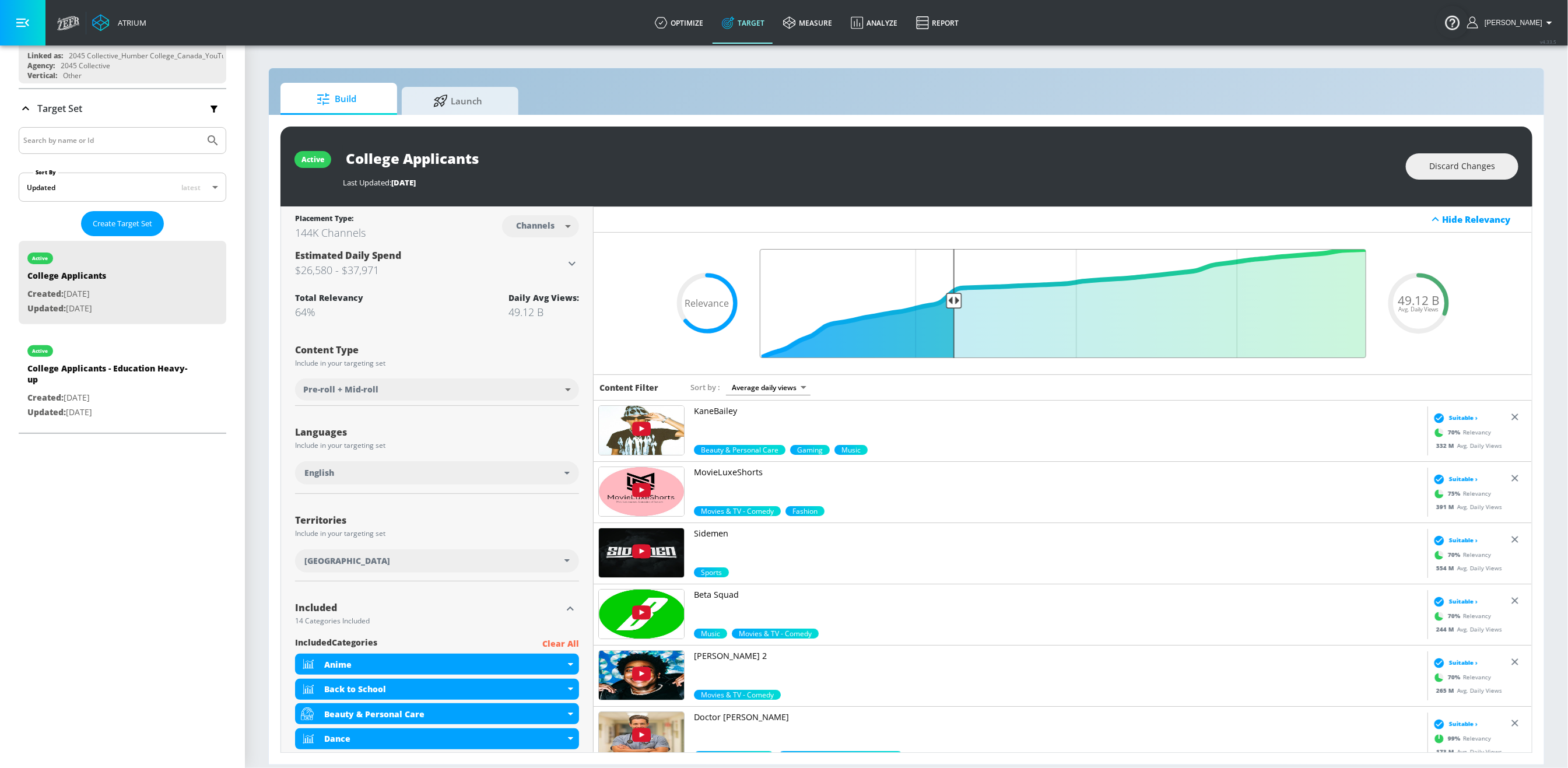
drag, startPoint x: 989, startPoint y: 303, endPoint x: 954, endPoint y: 307, distance: 35.2
type input "0.69"
click at [954, 307] on input "Final Threshold" at bounding box center [1062, 303] width 618 height 109
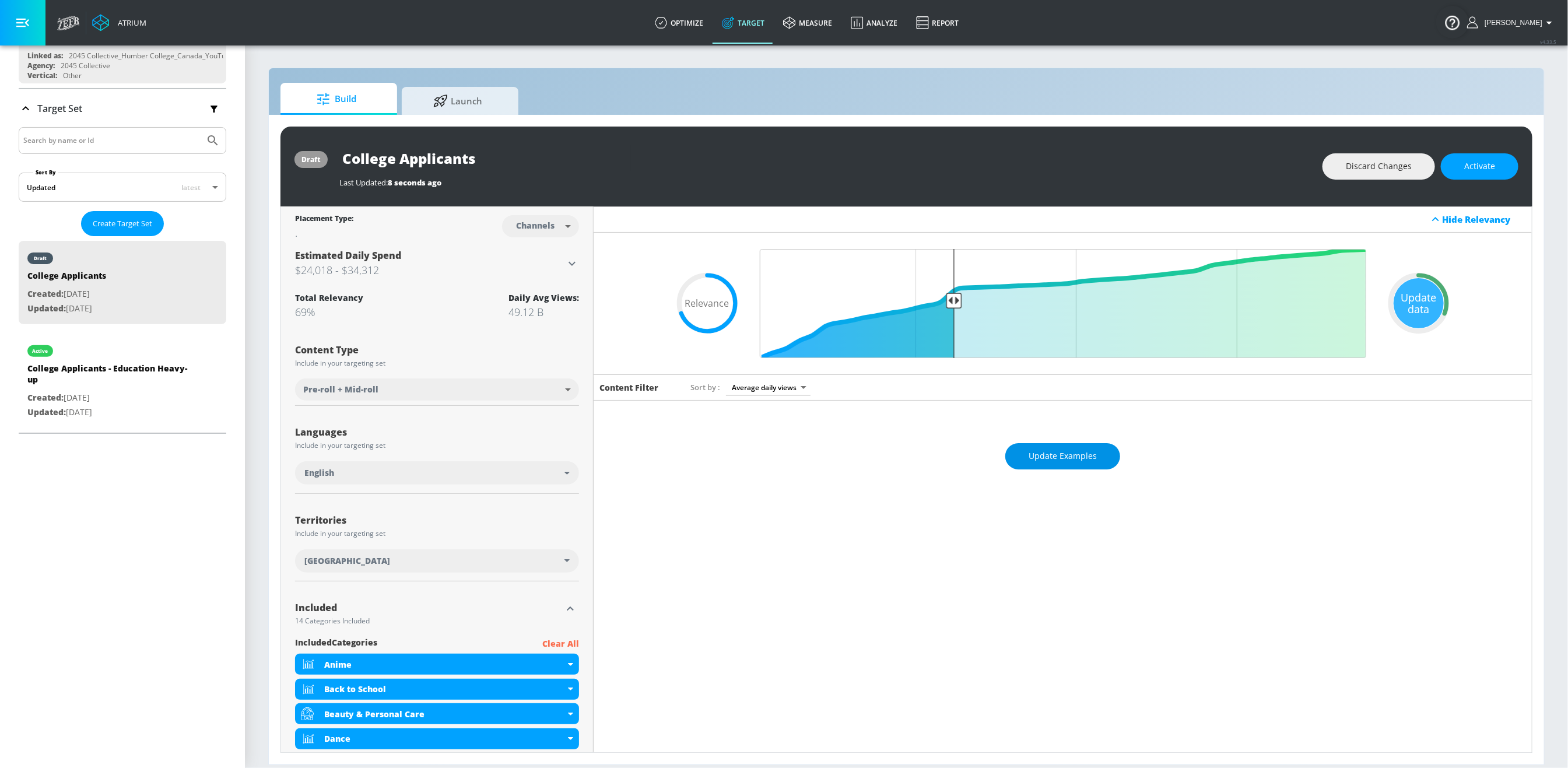
click at [1067, 464] on button "Update Examples" at bounding box center [1062, 456] width 115 height 26
click at [951, 554] on div "Content Filter Sort by Average daily views avg_daily_views_last_7_days No Chann…" at bounding box center [1062, 725] width 938 height 700
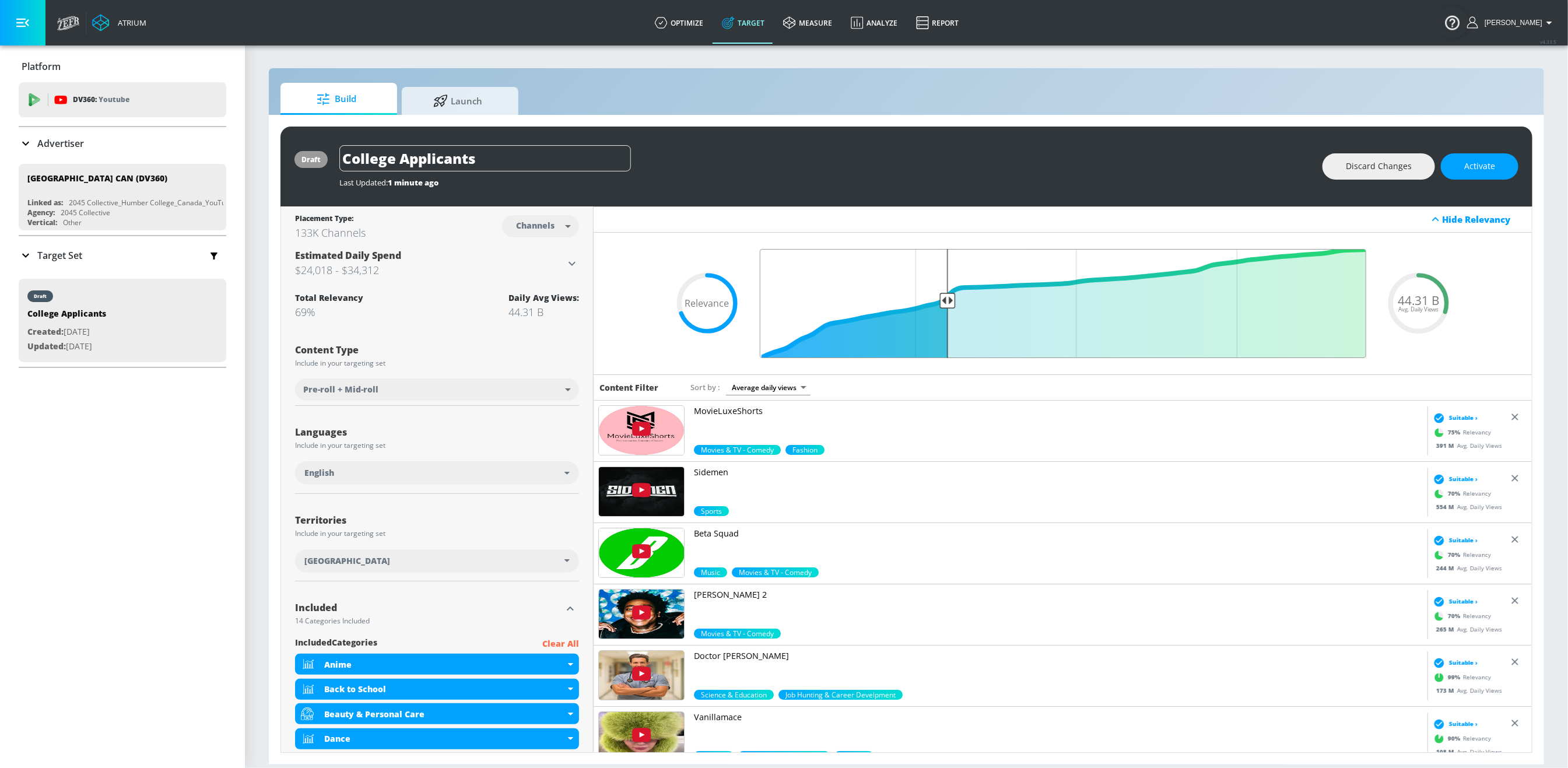
type input "0.7"
click at [951, 302] on input "Final Threshold" at bounding box center [1062, 303] width 618 height 109
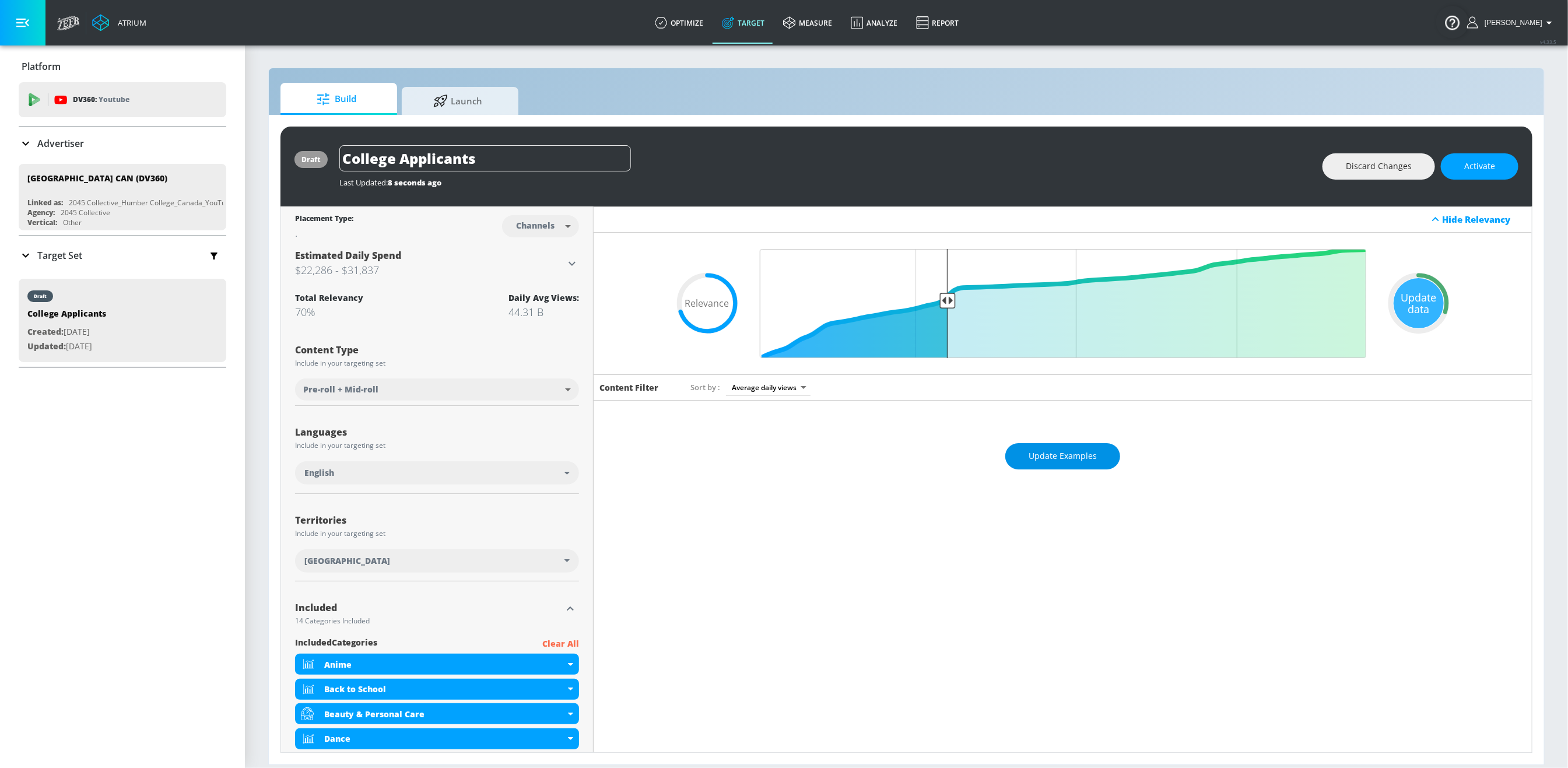
click at [1072, 466] on button "Update Examples" at bounding box center [1062, 456] width 115 height 26
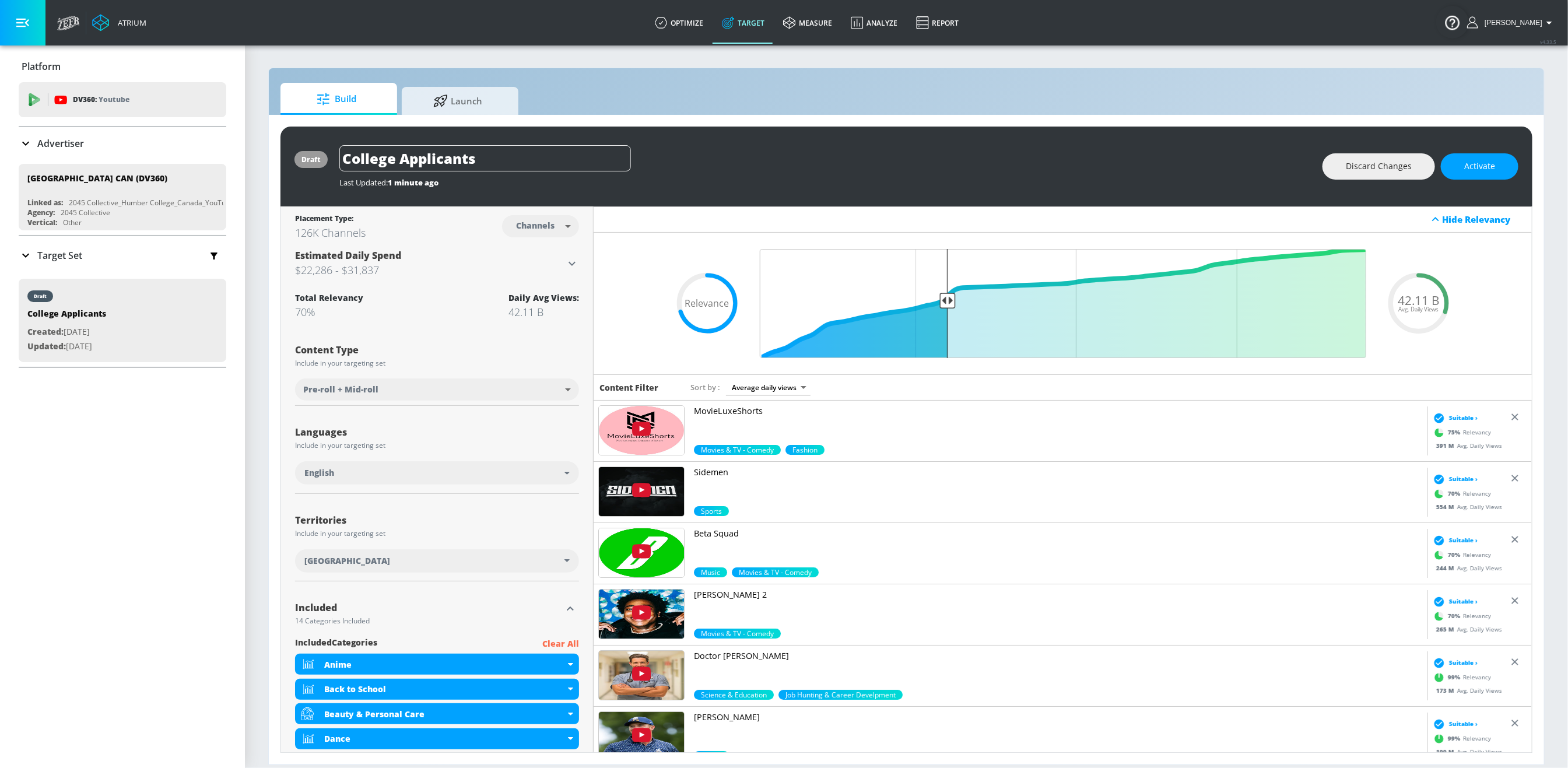
click at [20, 256] on icon at bounding box center [26, 256] width 14 height 14
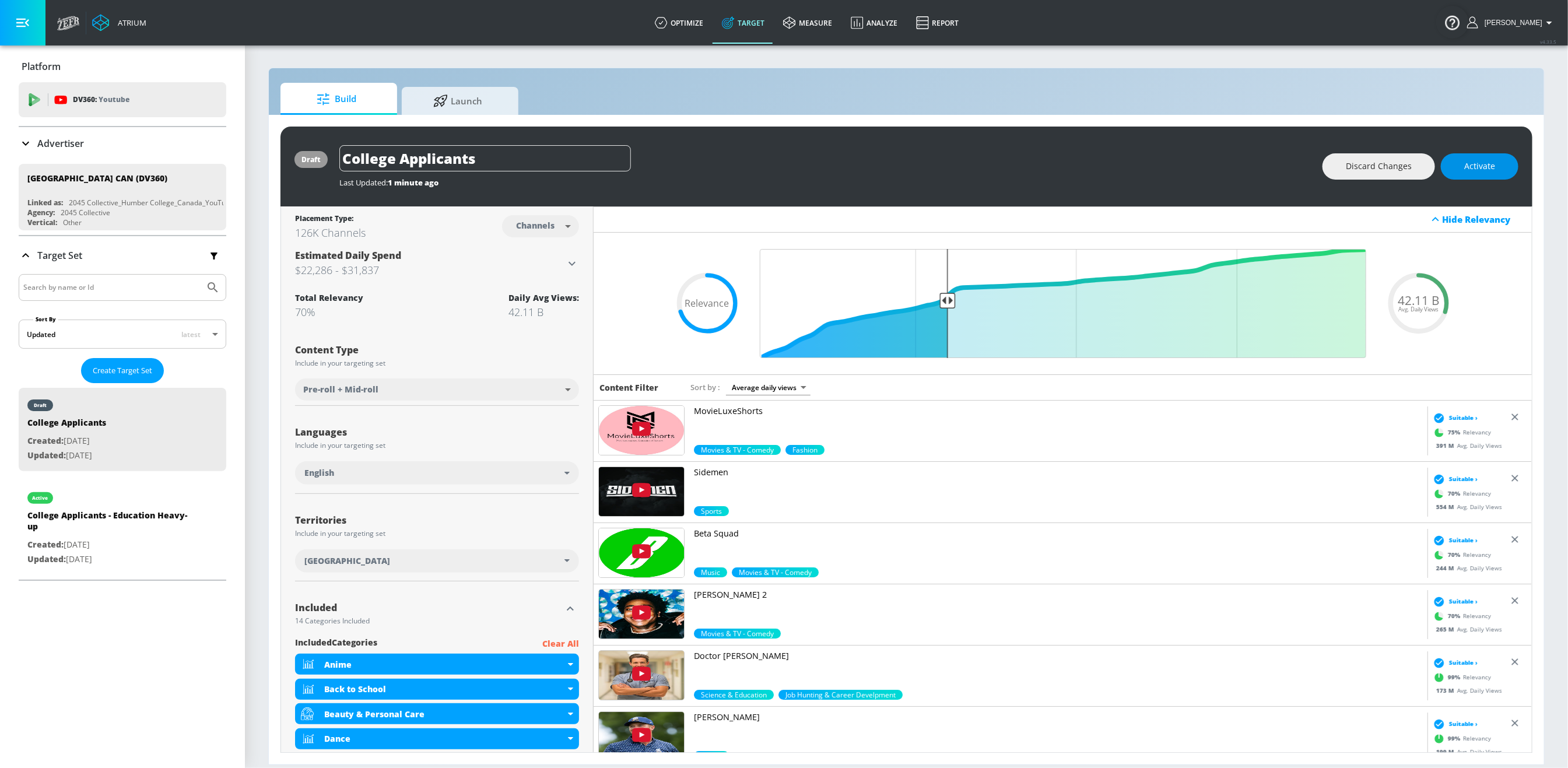
click at [1496, 156] on button "Activate" at bounding box center [1480, 166] width 77 height 26
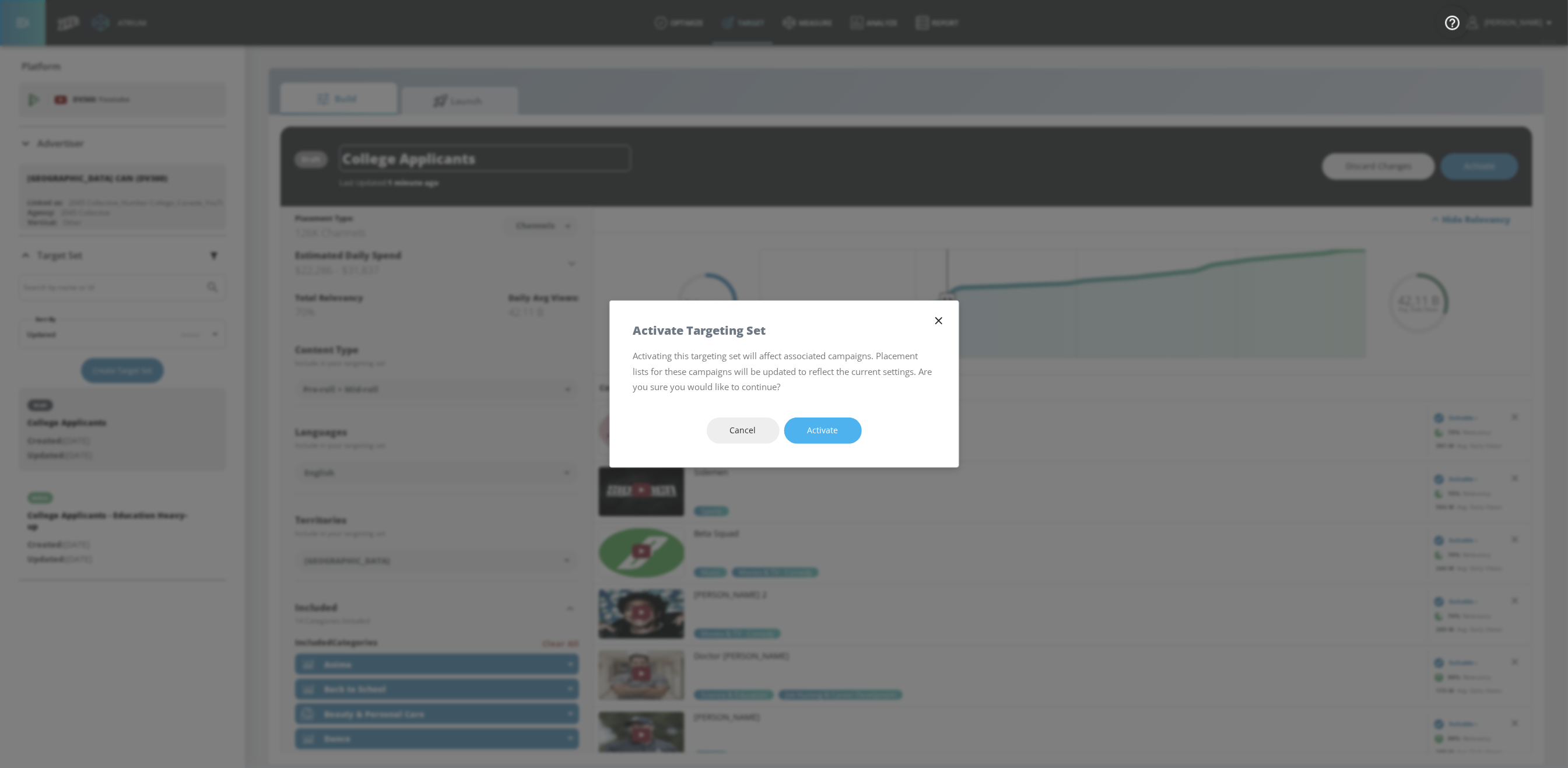
click at [820, 429] on span "Activate" at bounding box center [823, 430] width 31 height 15
click at [823, 424] on div "Cancel Activate" at bounding box center [784, 430] width 349 height 73
click at [832, 420] on div "Cancel Activate" at bounding box center [784, 430] width 349 height 73
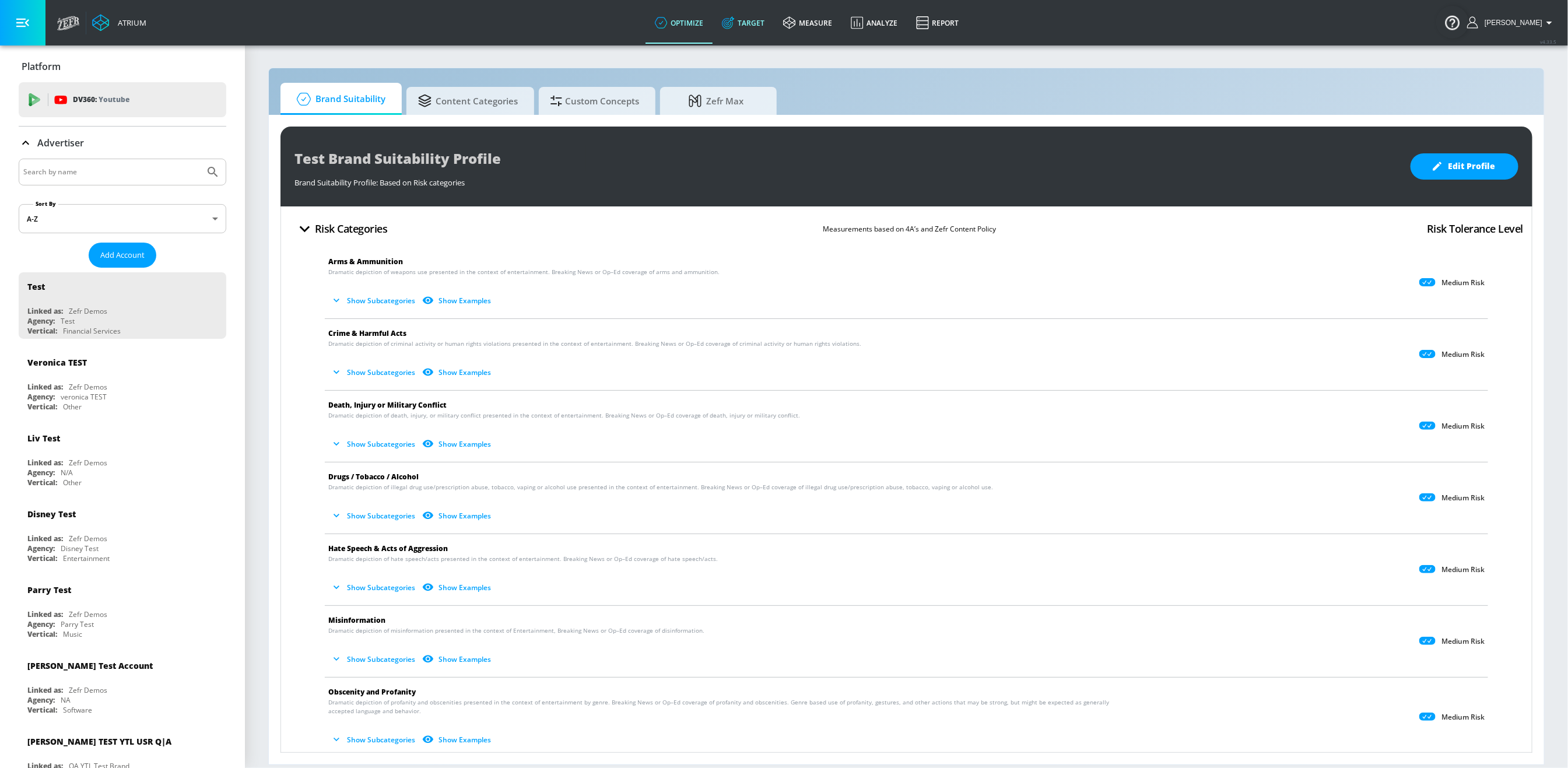
click at [774, 21] on link "Target" at bounding box center [743, 23] width 61 height 42
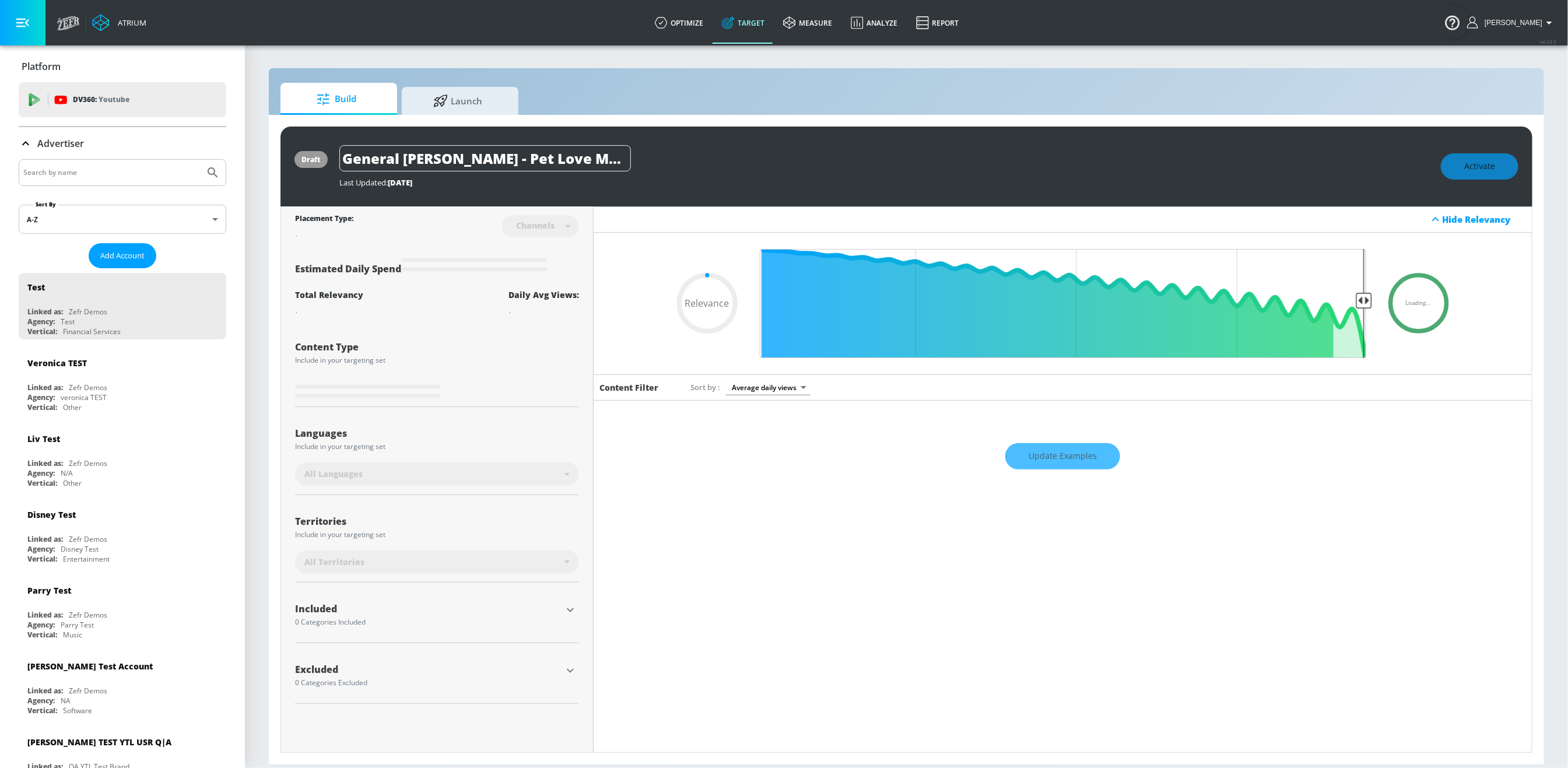
type input "0.05"
click at [110, 169] on input "Search by name" at bounding box center [112, 172] width 177 height 15
type input "[PERSON_NAME]"
type input "0.67"
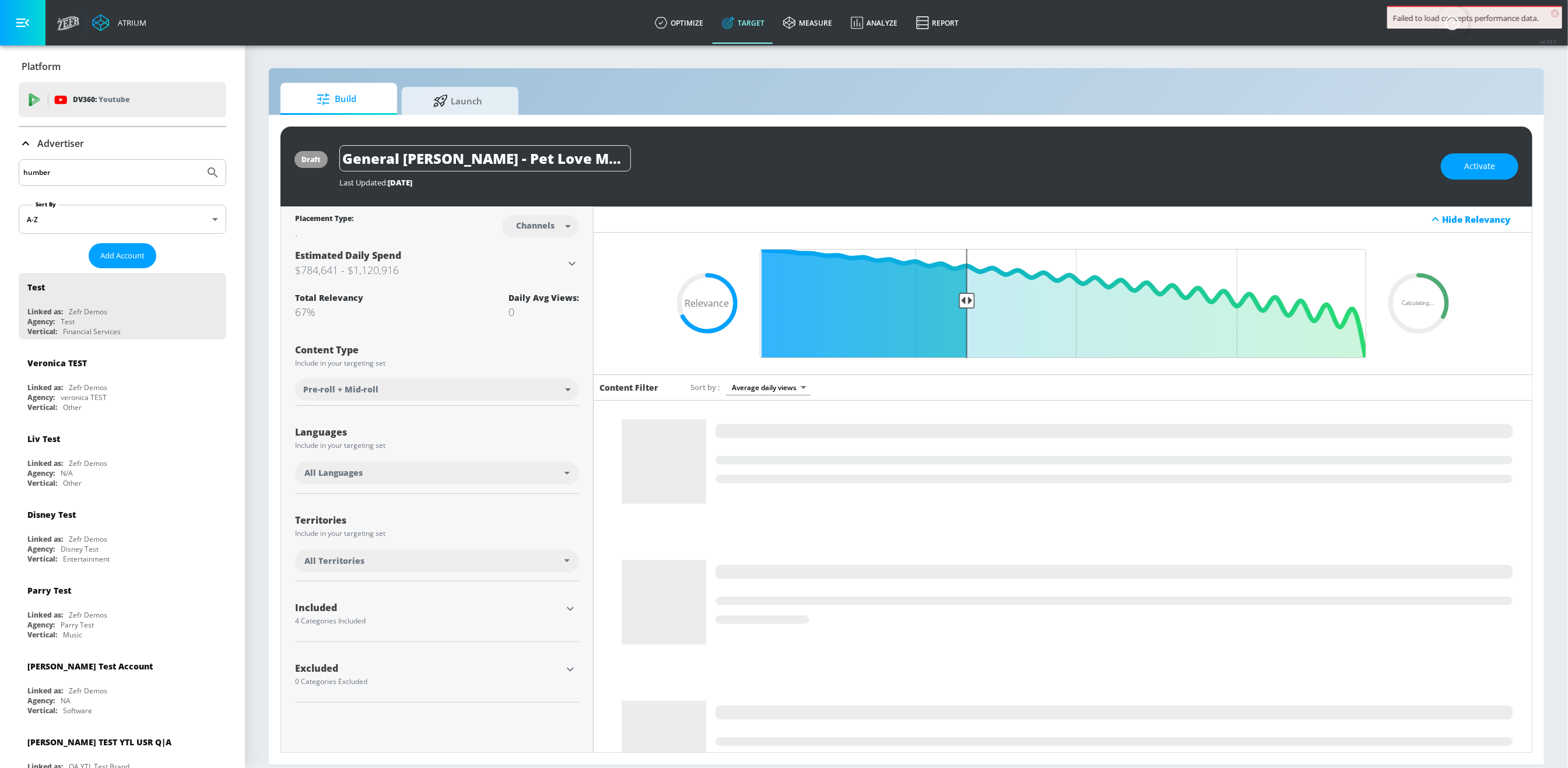
type input "humber"
click at [200, 160] on button "Submit Search" at bounding box center [213, 172] width 26 height 26
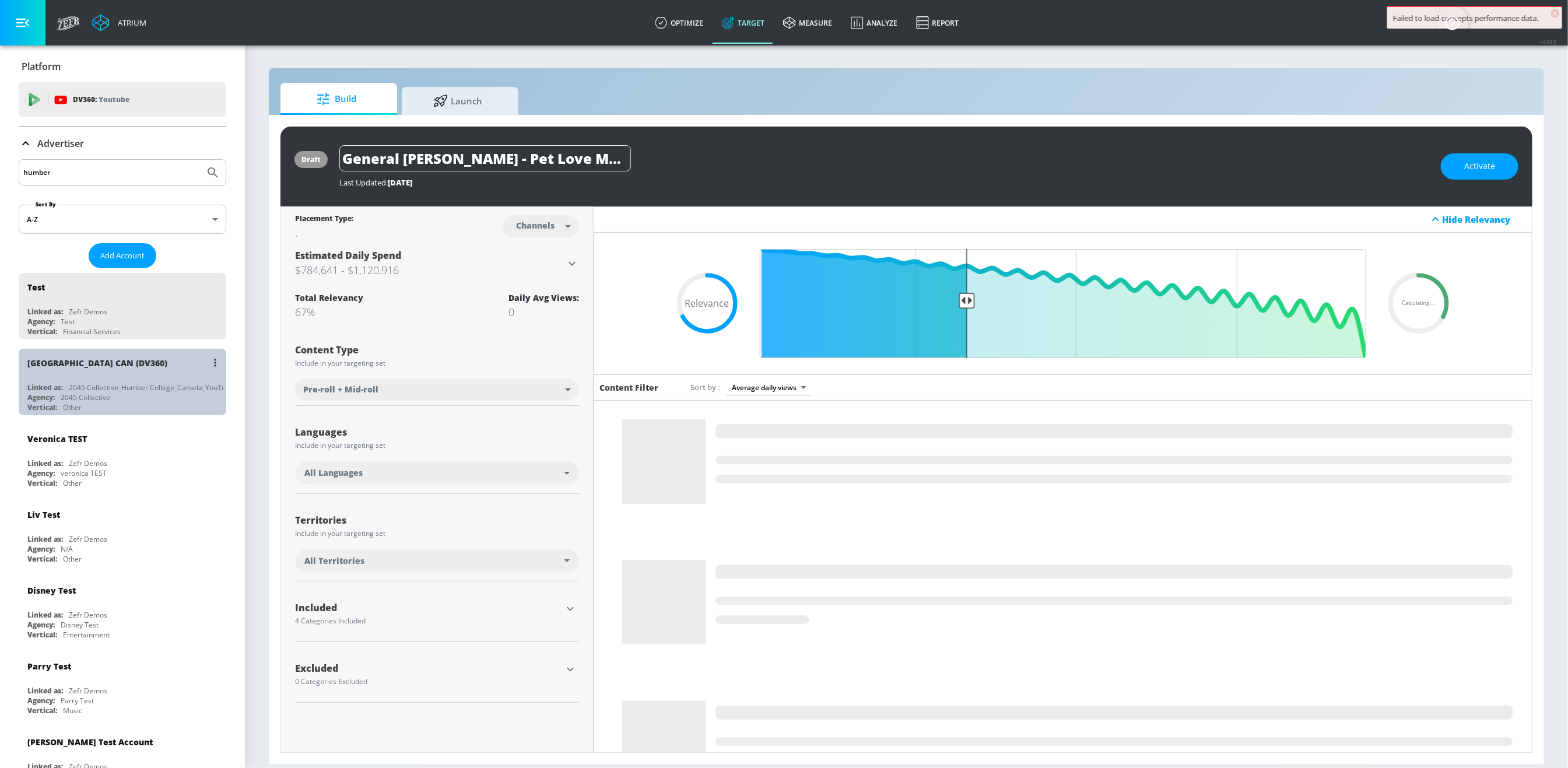
click at [67, 395] on div "2045 Collective" at bounding box center [85, 397] width 50 height 10
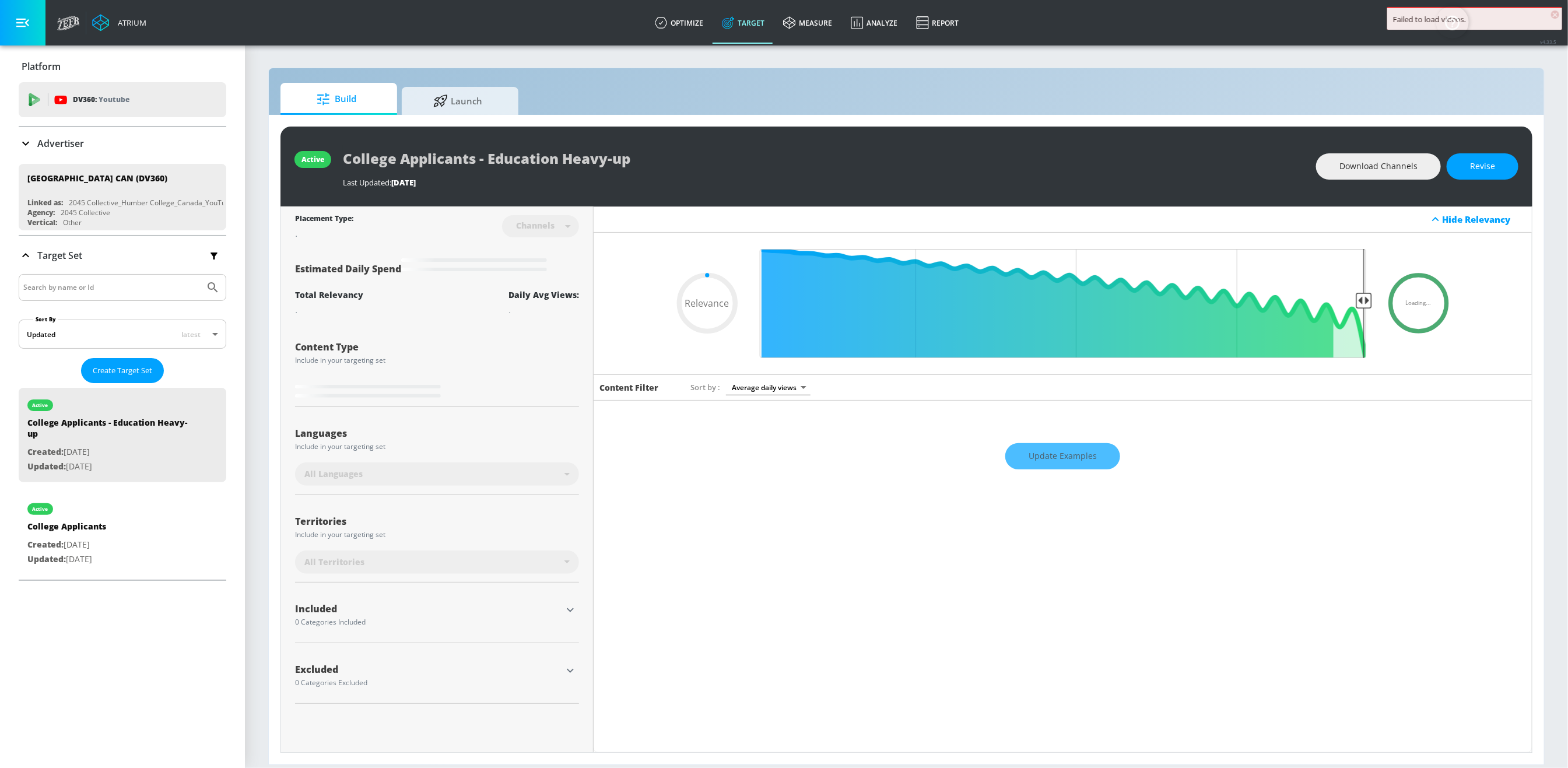
type input "0.05"
click at [130, 535] on div "active College Applicants Created: [DATE] Updated: [DATE]" at bounding box center [122, 533] width 207 height 83
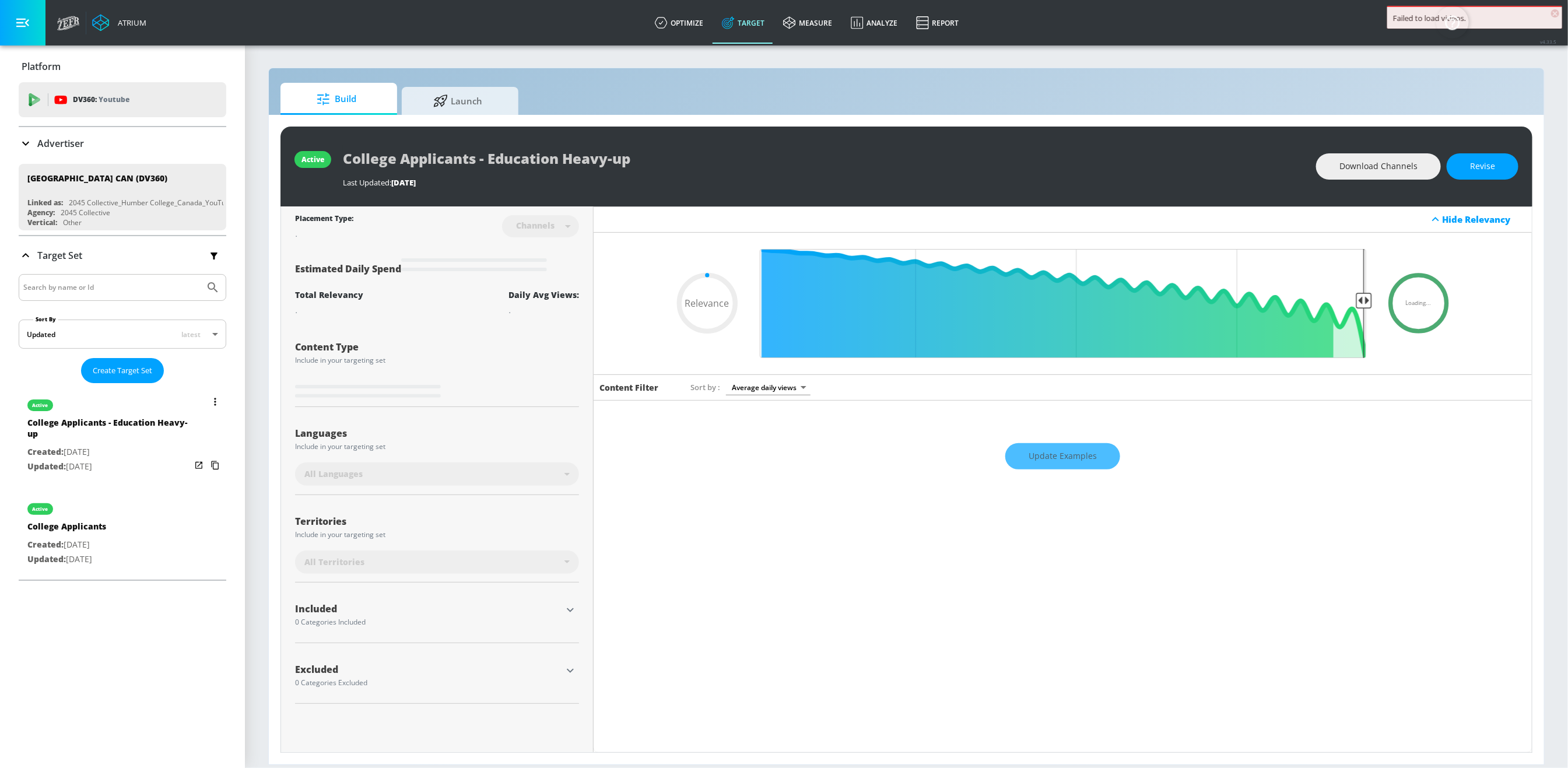
type input "College Applicants"
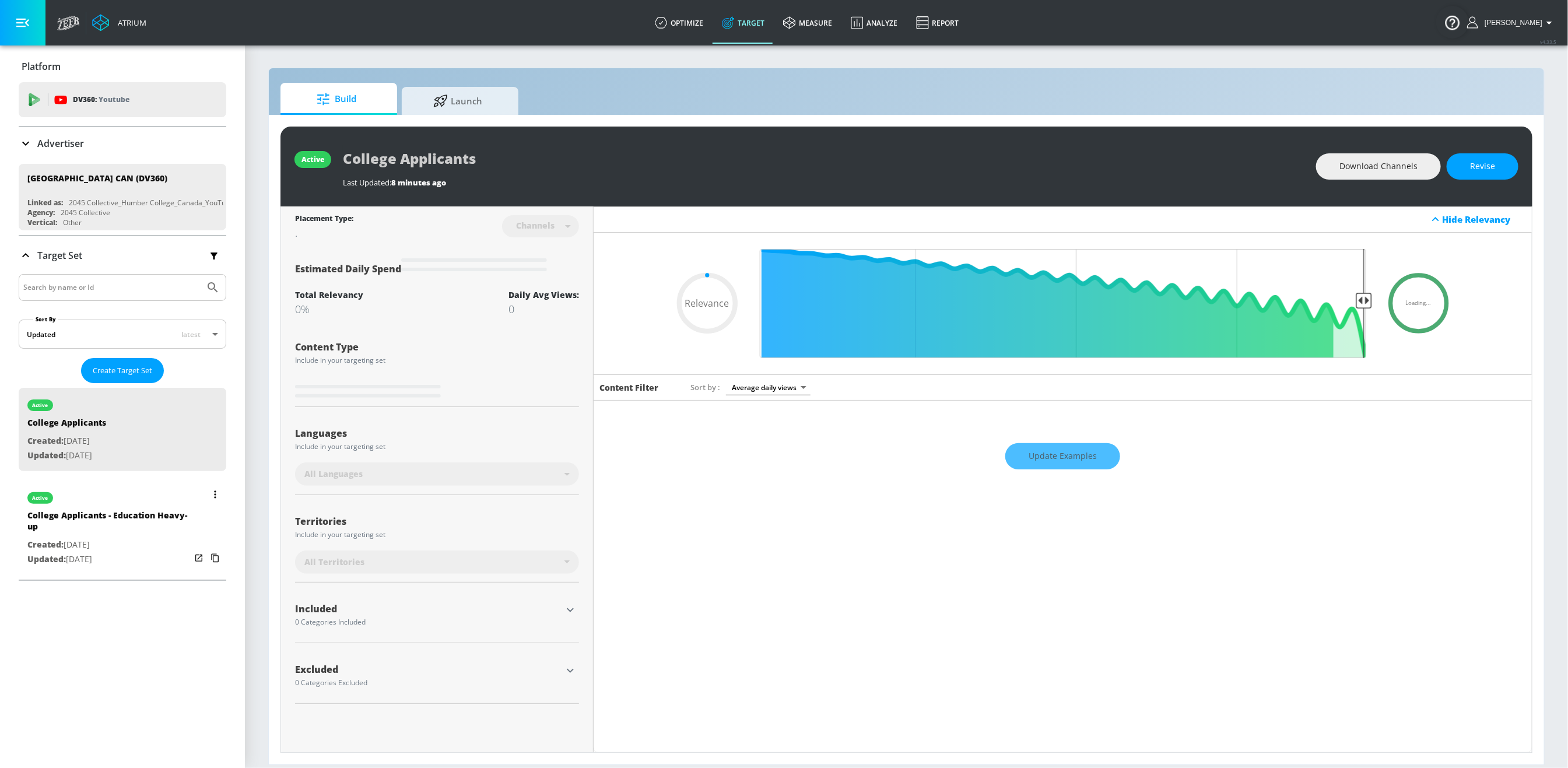
type input "0.7"
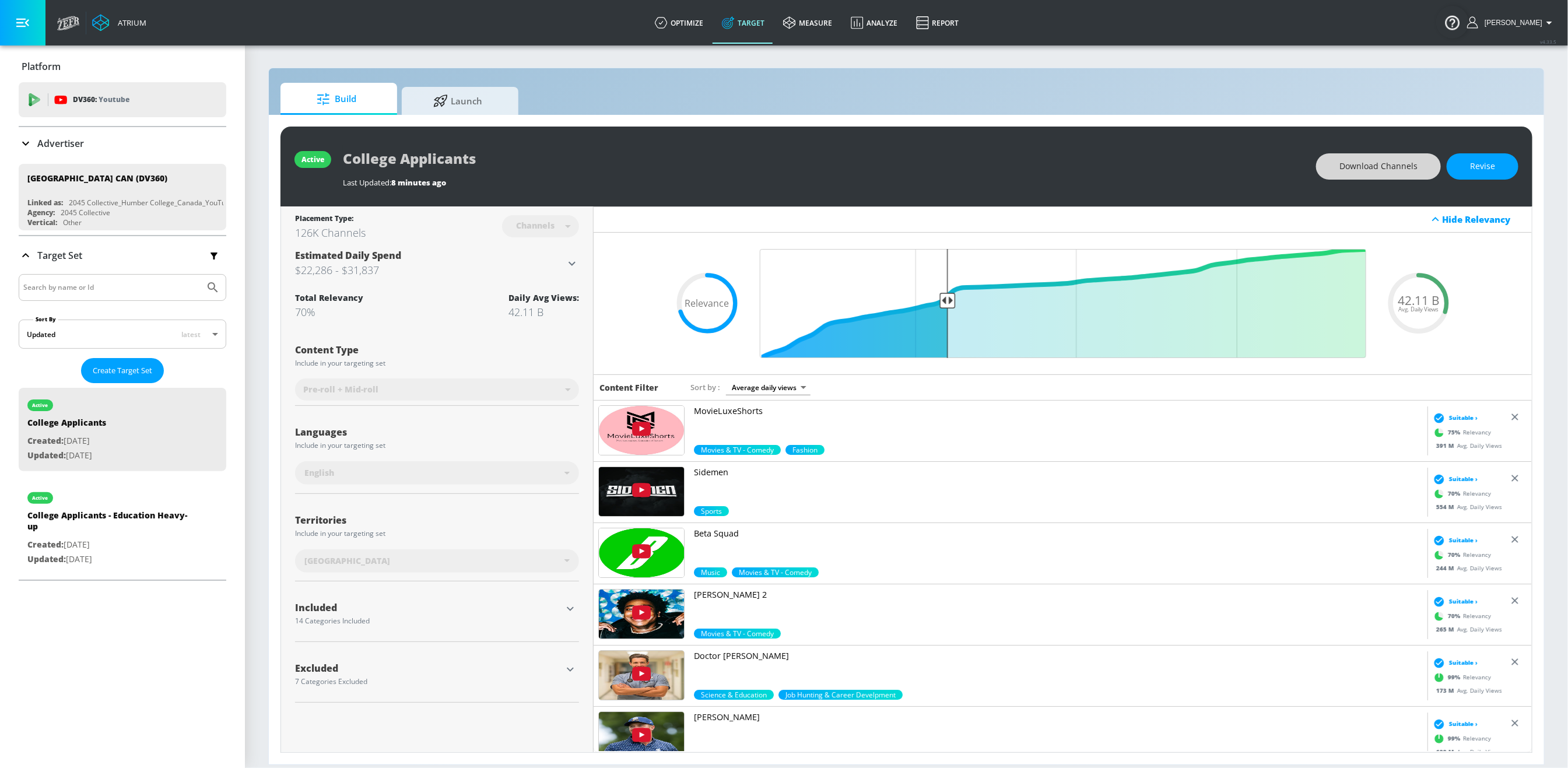
click at [1403, 166] on span "Download Channels" at bounding box center [1378, 166] width 78 height 15
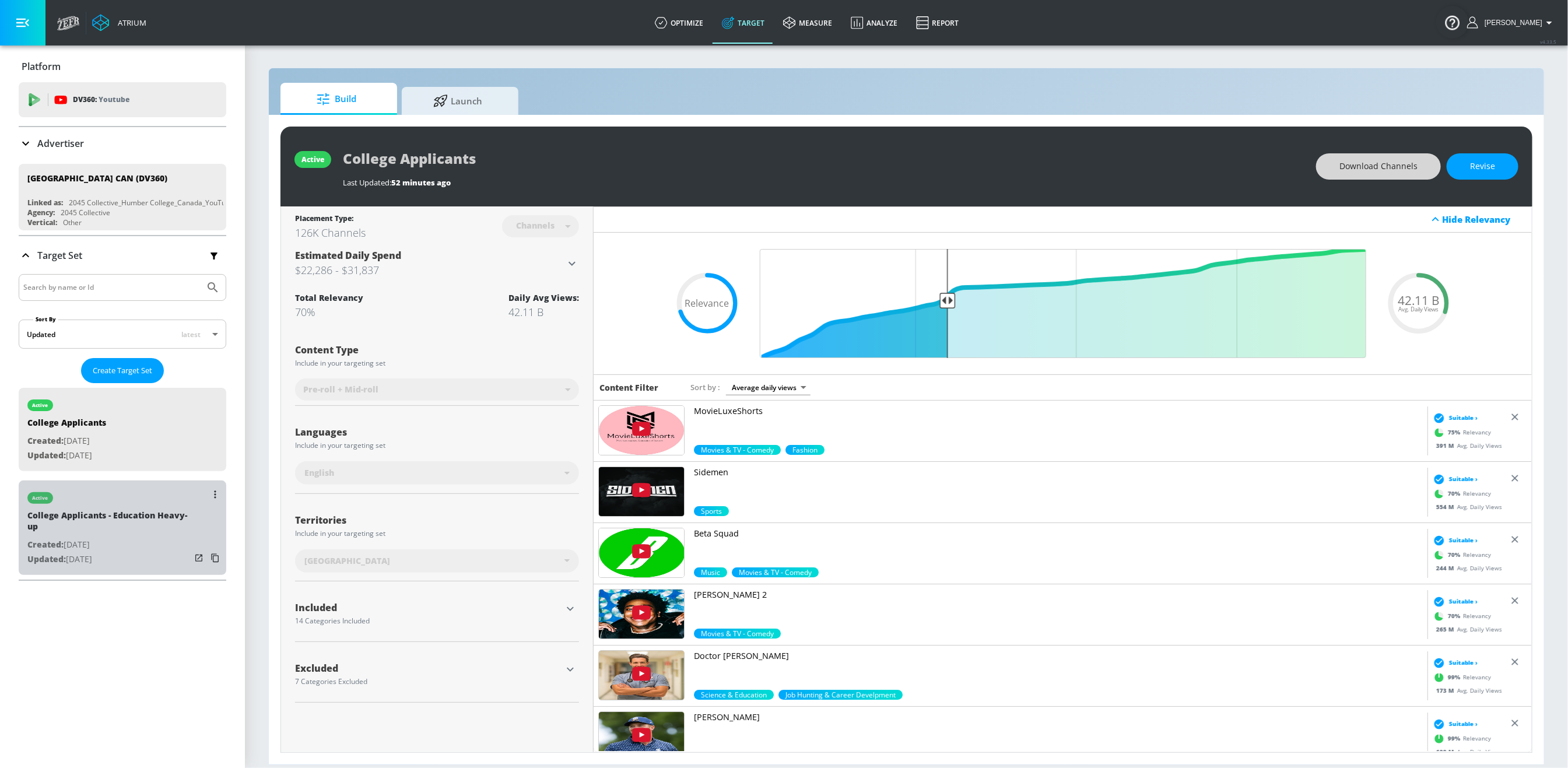
click at [104, 541] on p "Created: [DATE]" at bounding box center [108, 545] width 163 height 15
type input "College Applicants - Education Heavy-up"
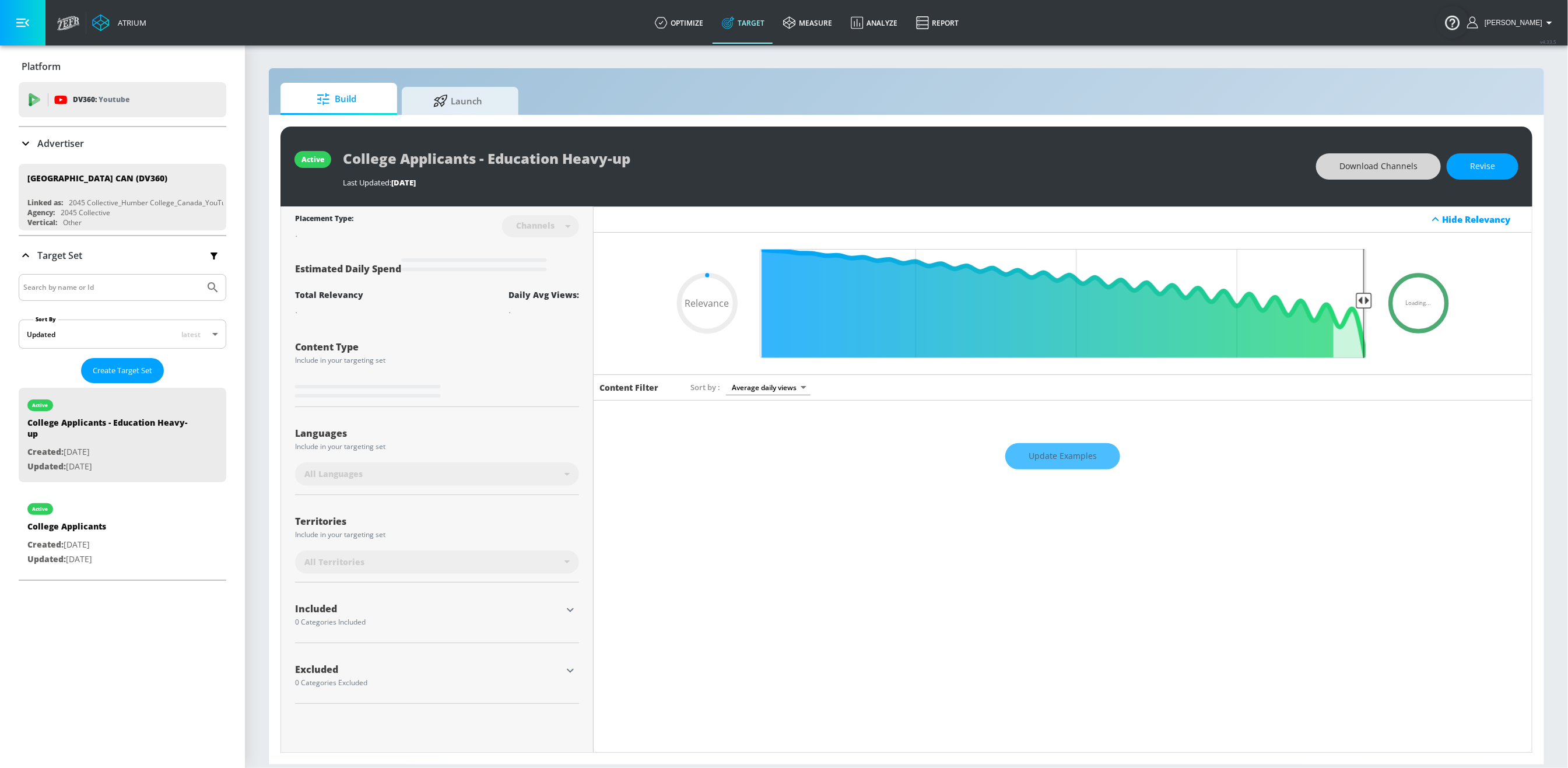
type input "0.75"
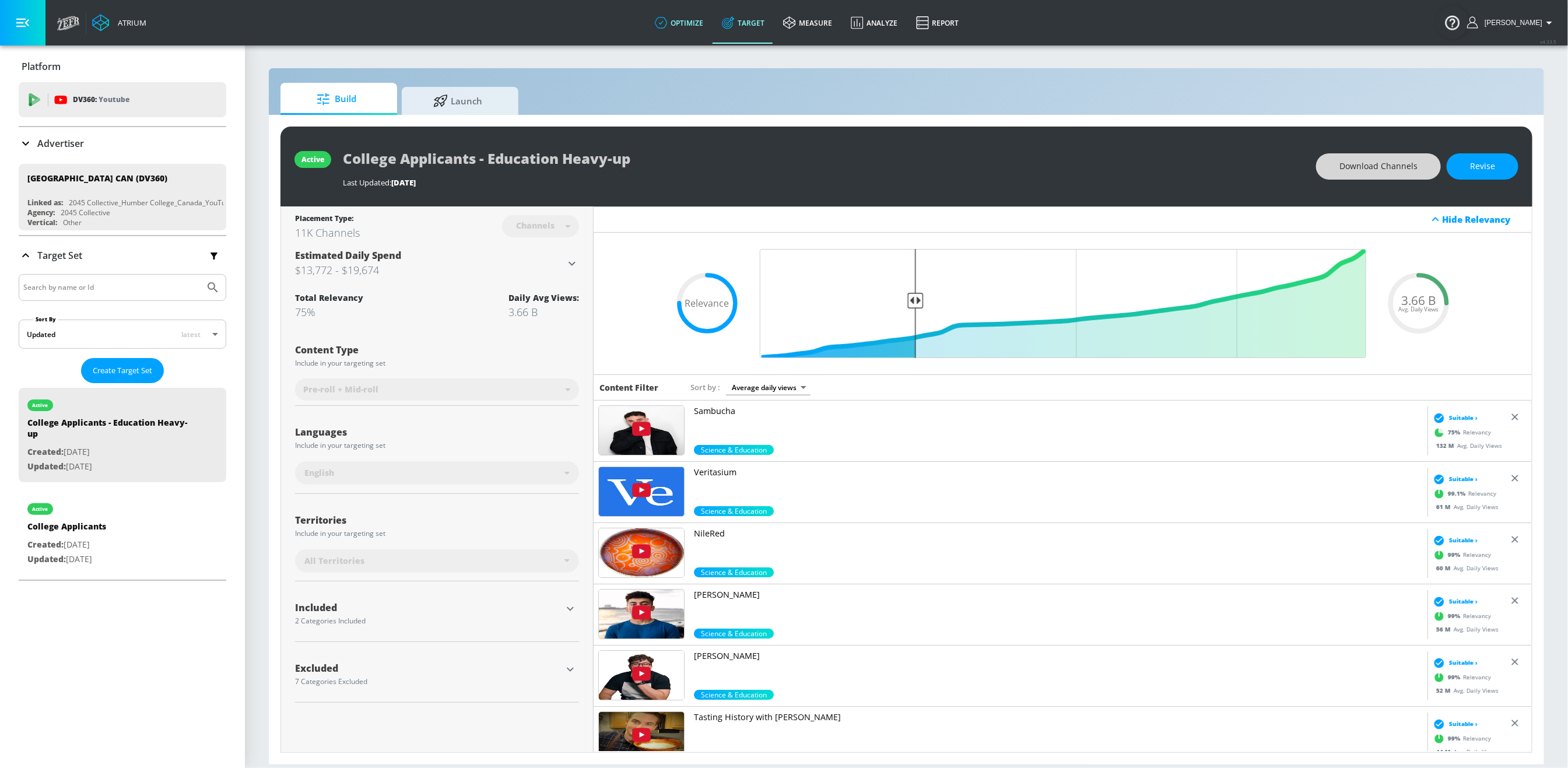
click at [684, 19] on link "optimize" at bounding box center [679, 23] width 67 height 42
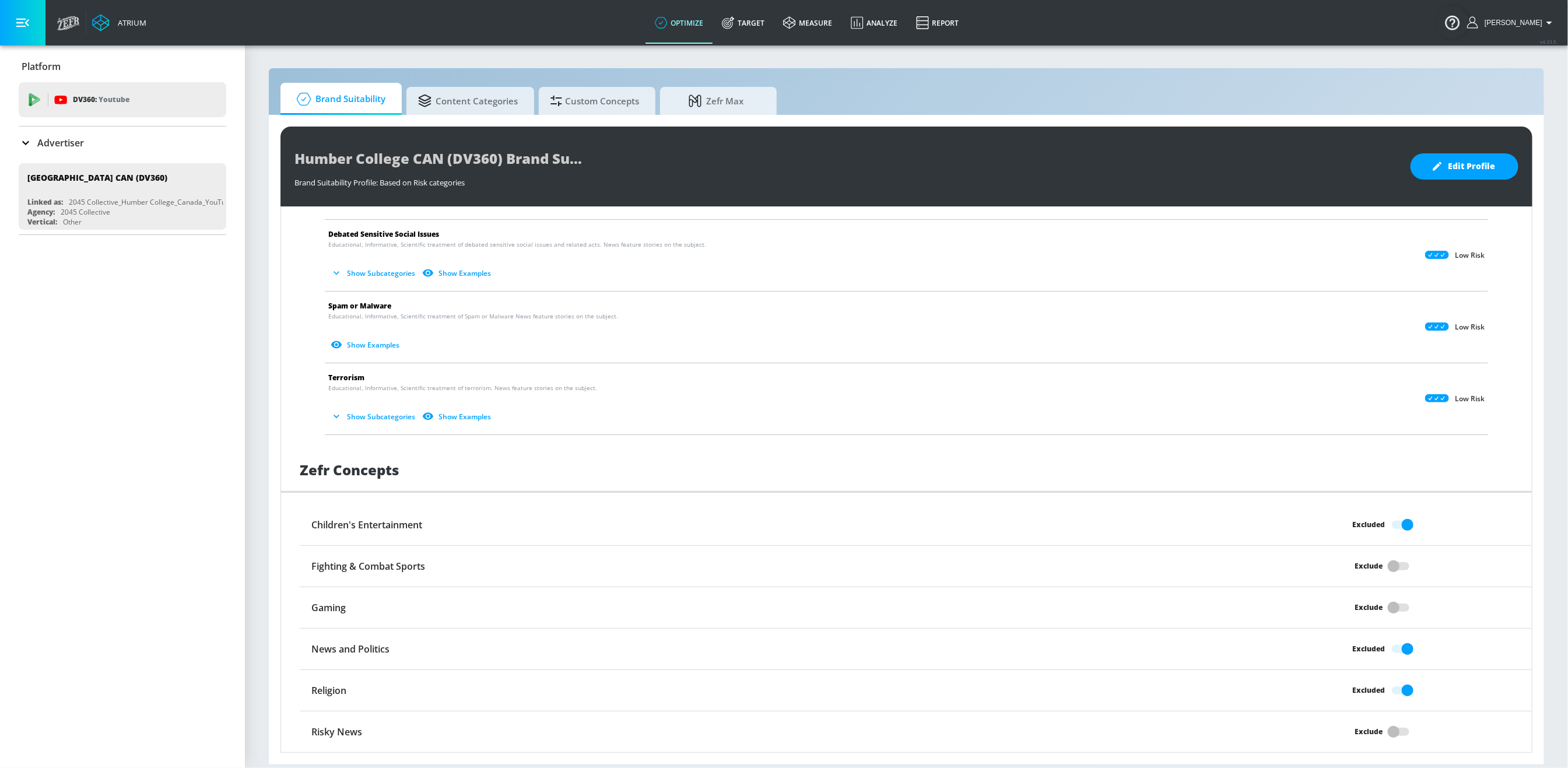
scroll to position [677, 0]
click at [764, 26] on link "Target" at bounding box center [743, 23] width 61 height 42
